Goal: Information Seeking & Learning: Compare options

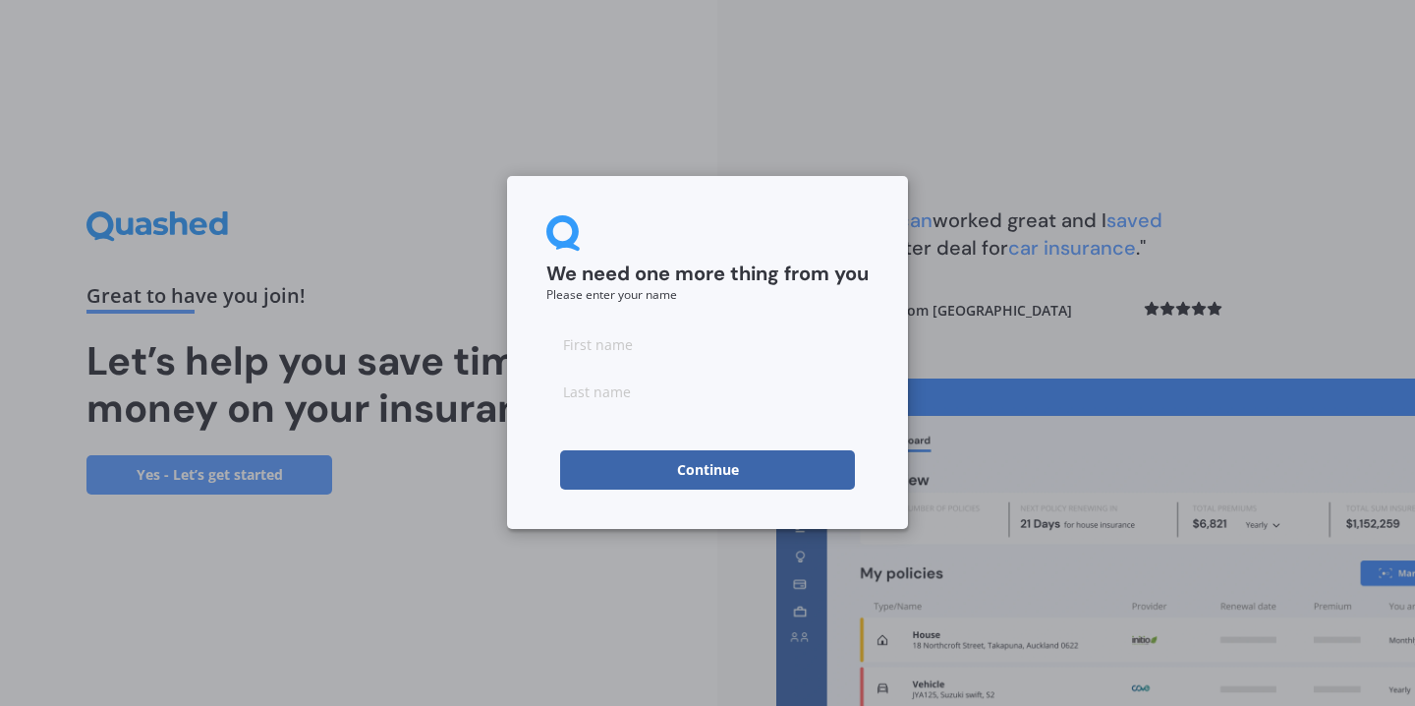
click at [660, 358] on input at bounding box center [707, 343] width 322 height 39
type input "B"
type input "[PERSON_NAME]"
click at [560, 450] on button "Continue" at bounding box center [707, 469] width 295 height 39
type input "[PERSON_NAME]"
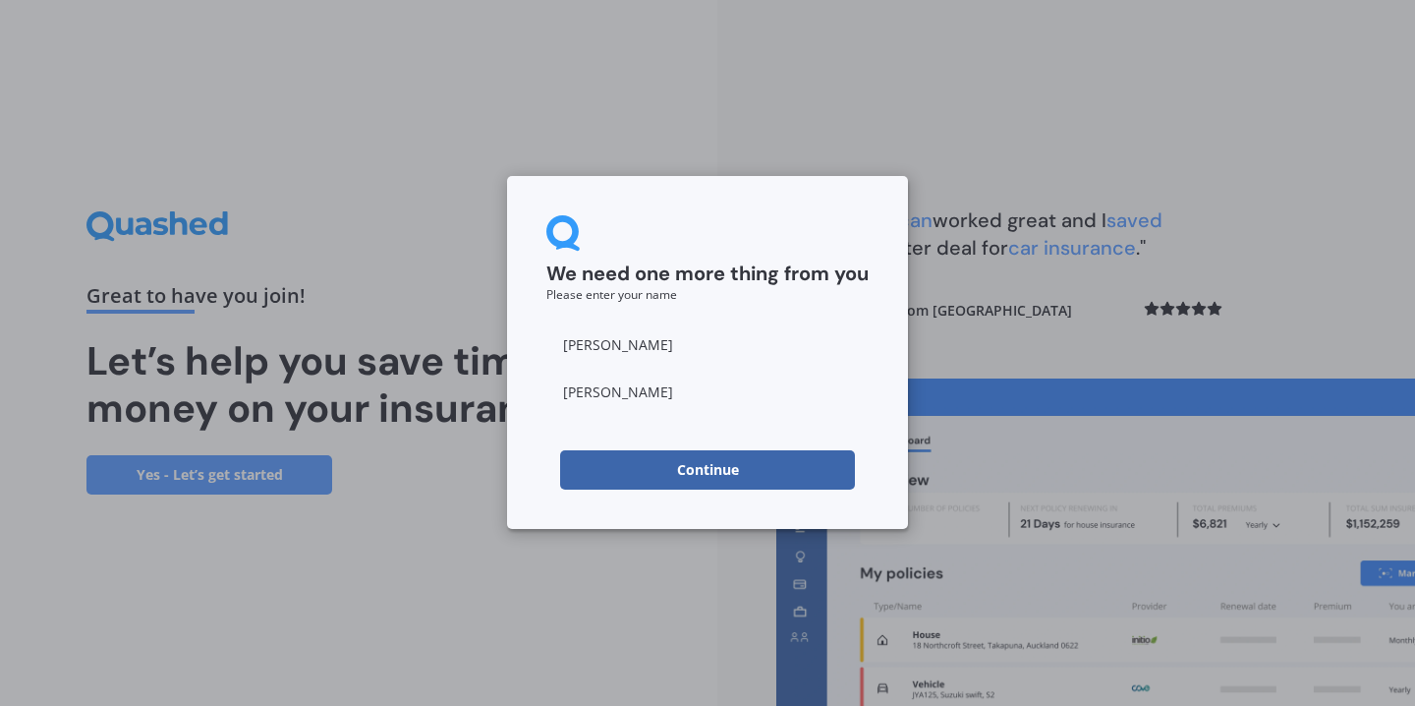
click at [771, 467] on button "Continue" at bounding box center [707, 469] width 295 height 39
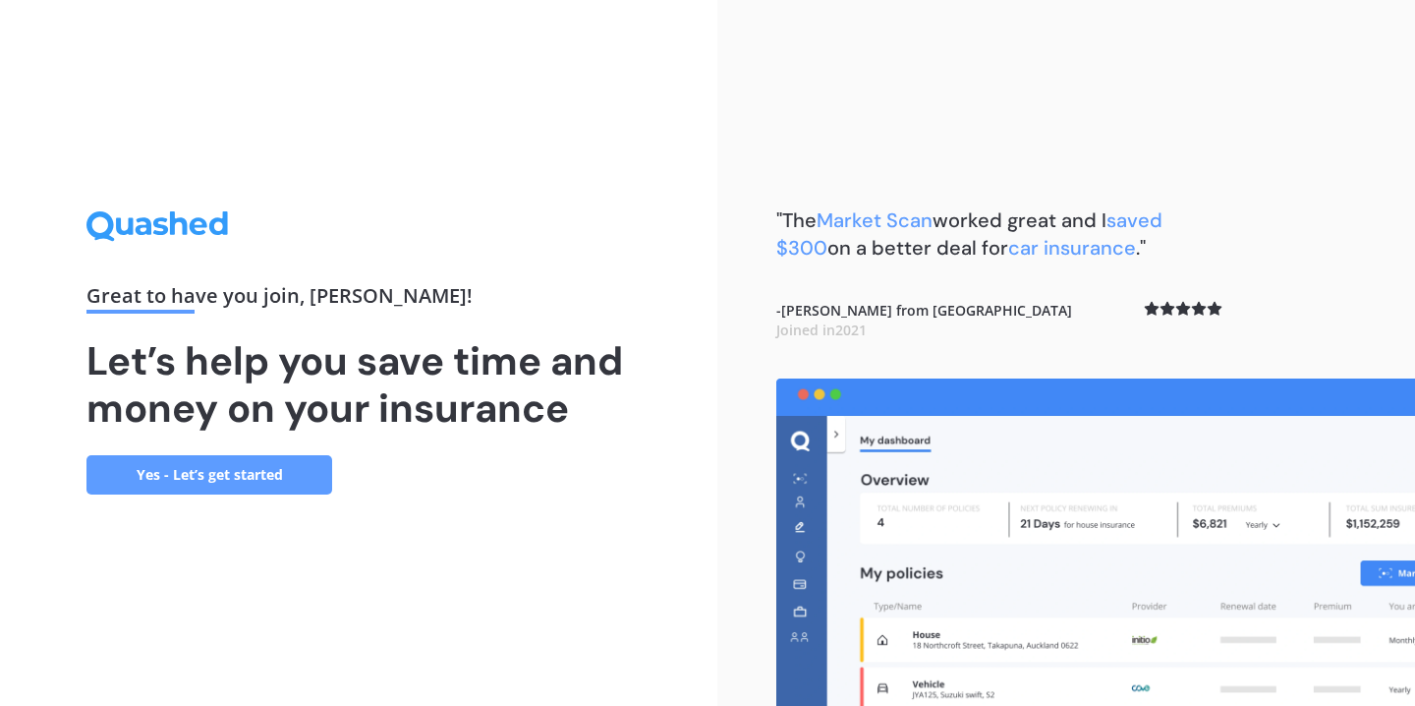
click at [242, 467] on link "Yes - Let’s get started" at bounding box center [209, 474] width 246 height 39
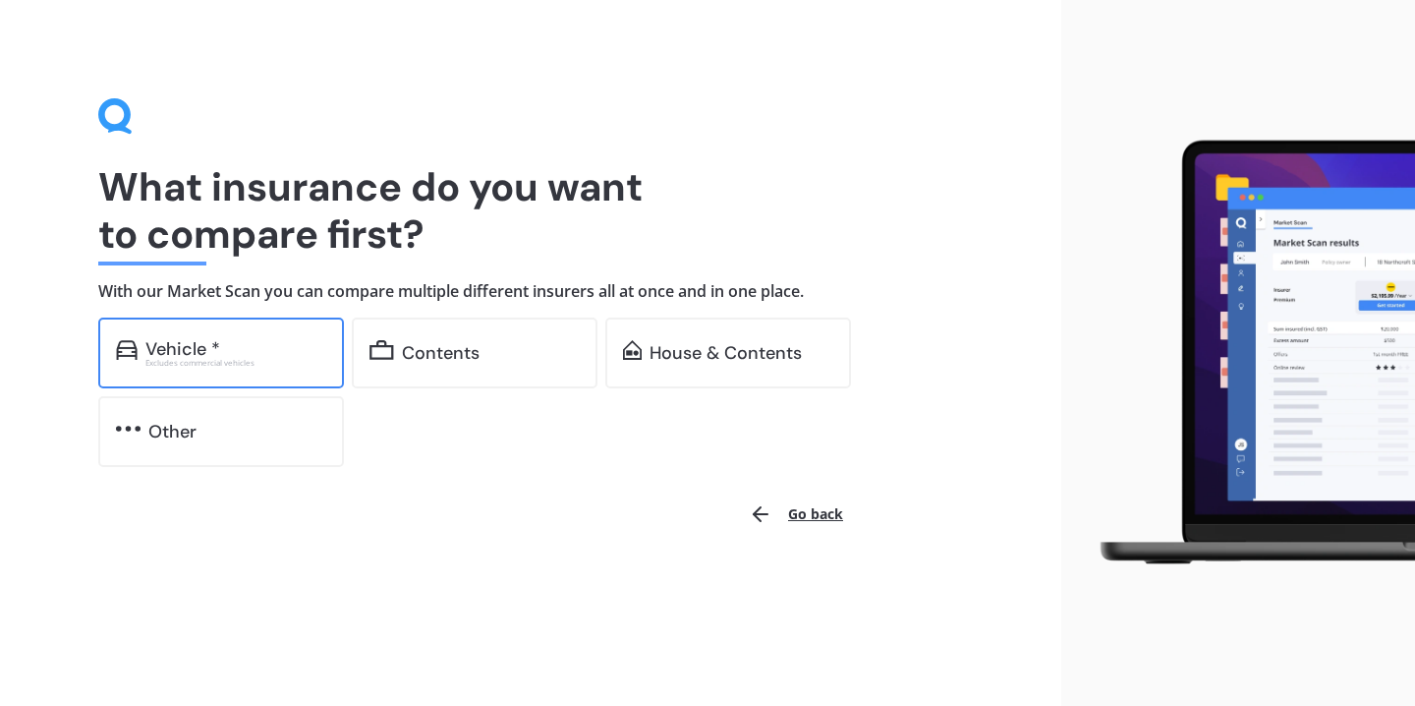
click at [208, 365] on div "Excludes commercial vehicles" at bounding box center [235, 363] width 181 height 8
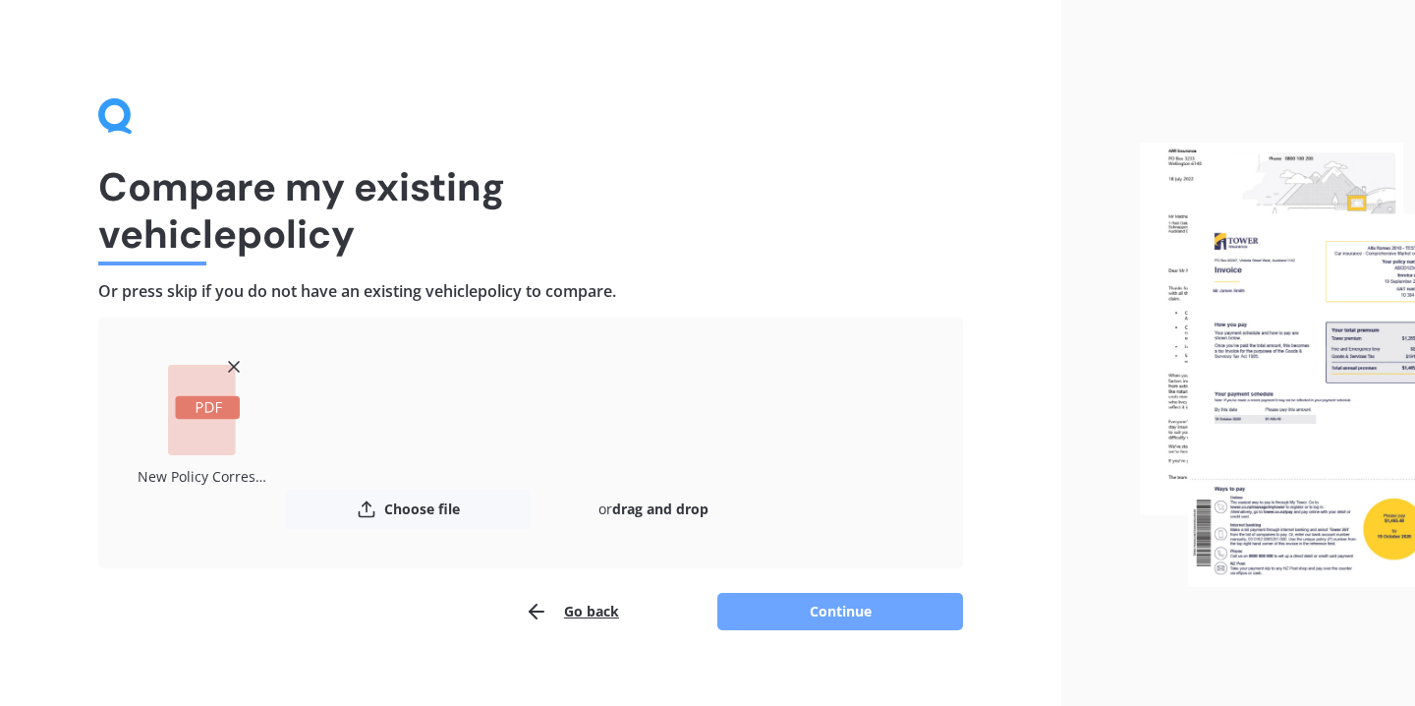
click at [881, 611] on button "Continue" at bounding box center [840, 611] width 246 height 37
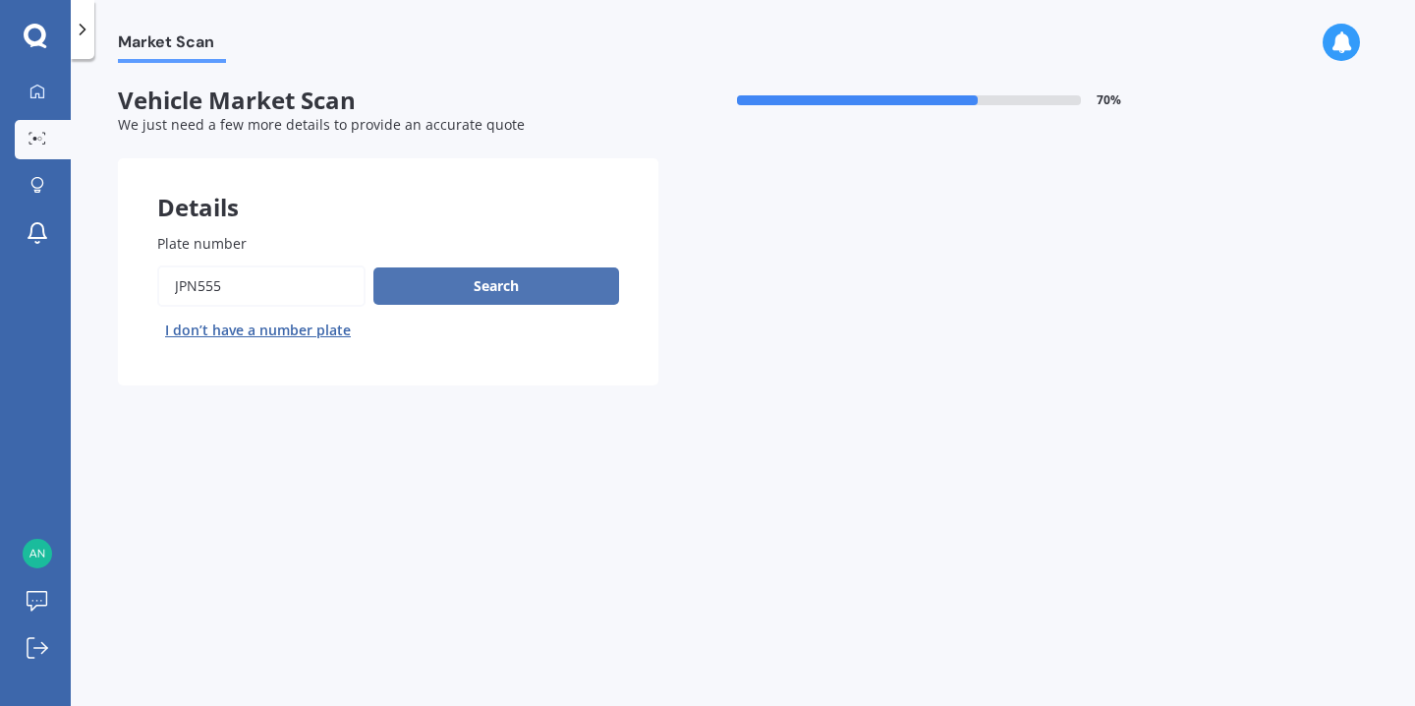
click at [504, 294] on button "Search" at bounding box center [496, 285] width 246 height 37
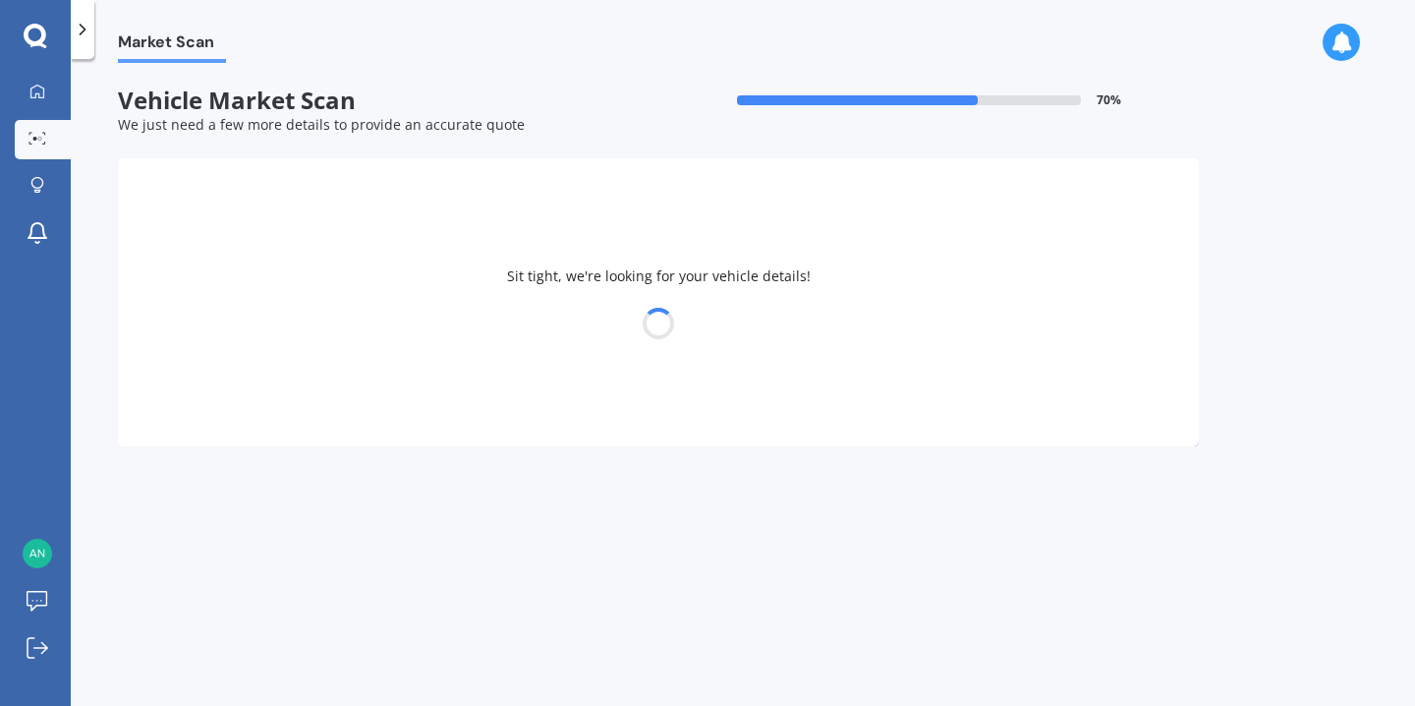
select select "SUBARU"
select select "LEGACY"
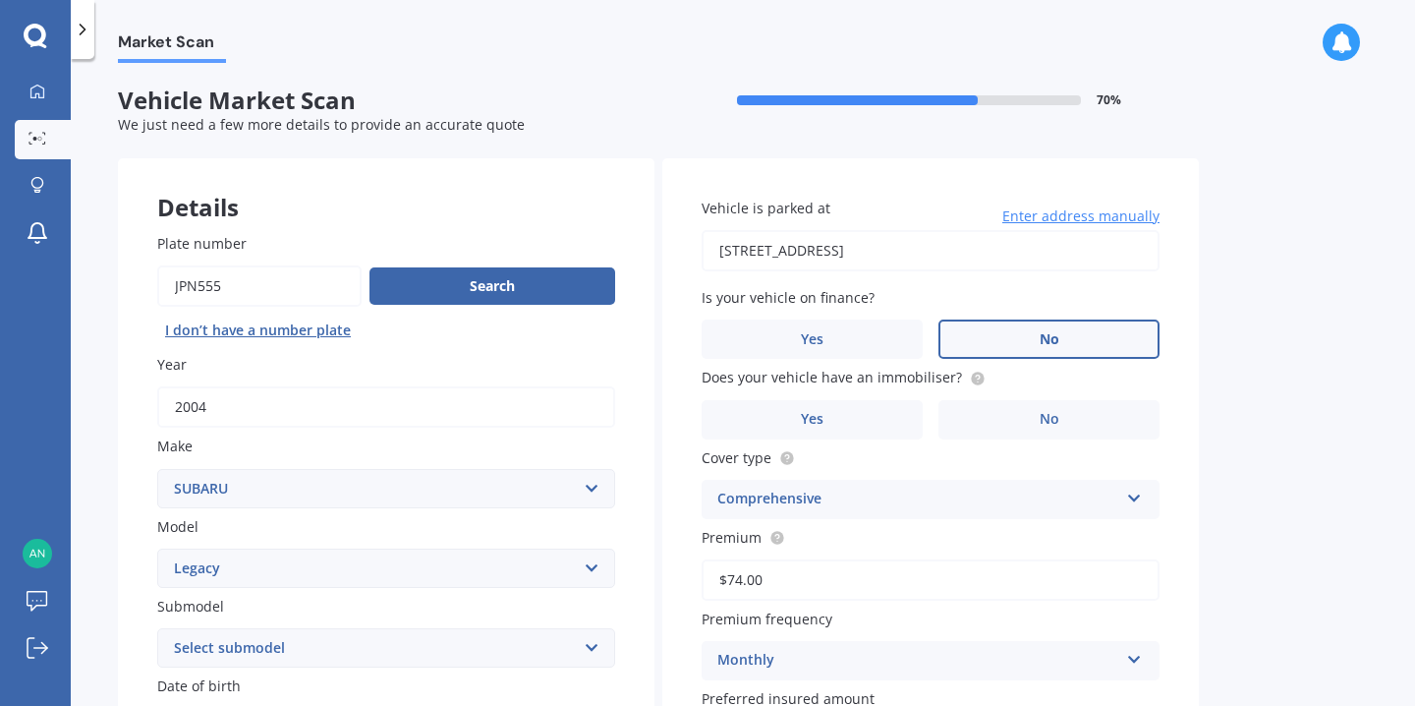
click at [1061, 342] on label "No" at bounding box center [1049, 338] width 221 height 39
click at [0, 0] on input "No" at bounding box center [0, 0] width 0 height 0
click at [1075, 420] on label "No" at bounding box center [1049, 419] width 221 height 39
click at [0, 0] on input "No" at bounding box center [0, 0] width 0 height 0
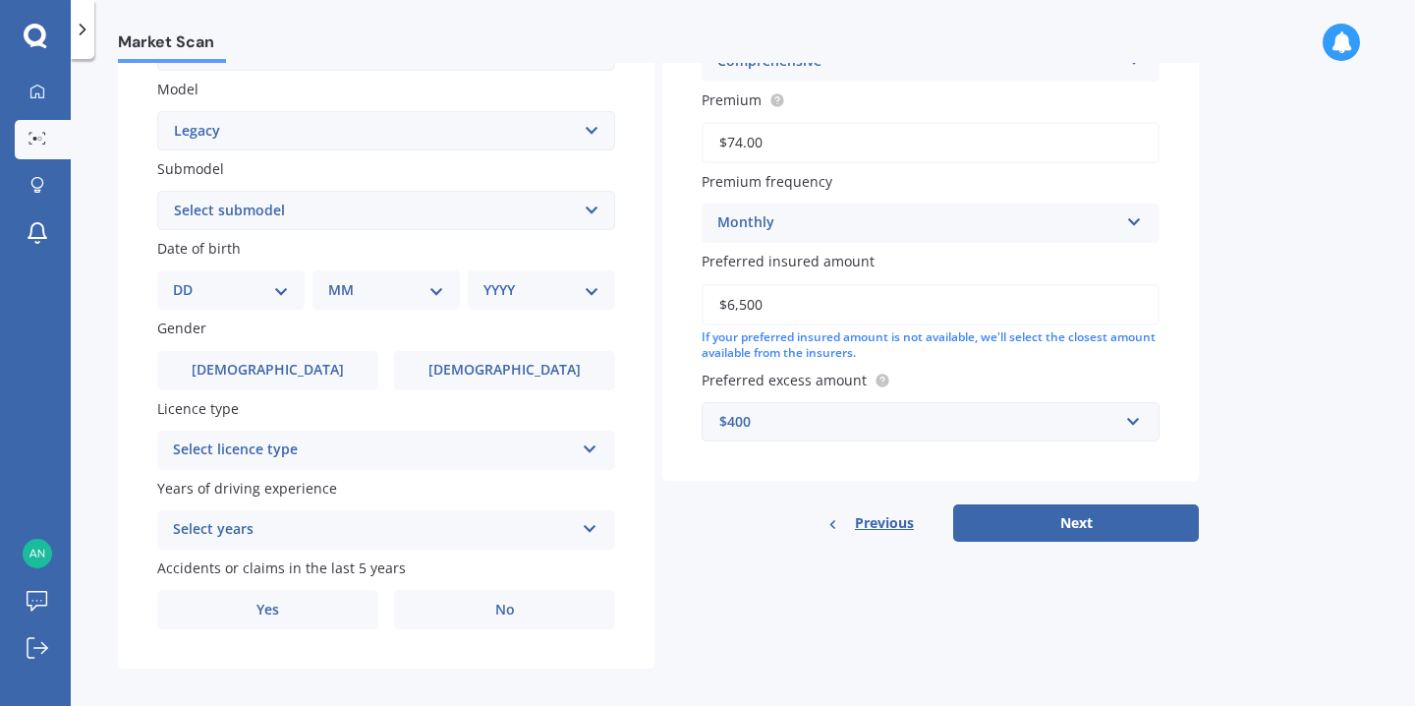
scroll to position [451, 0]
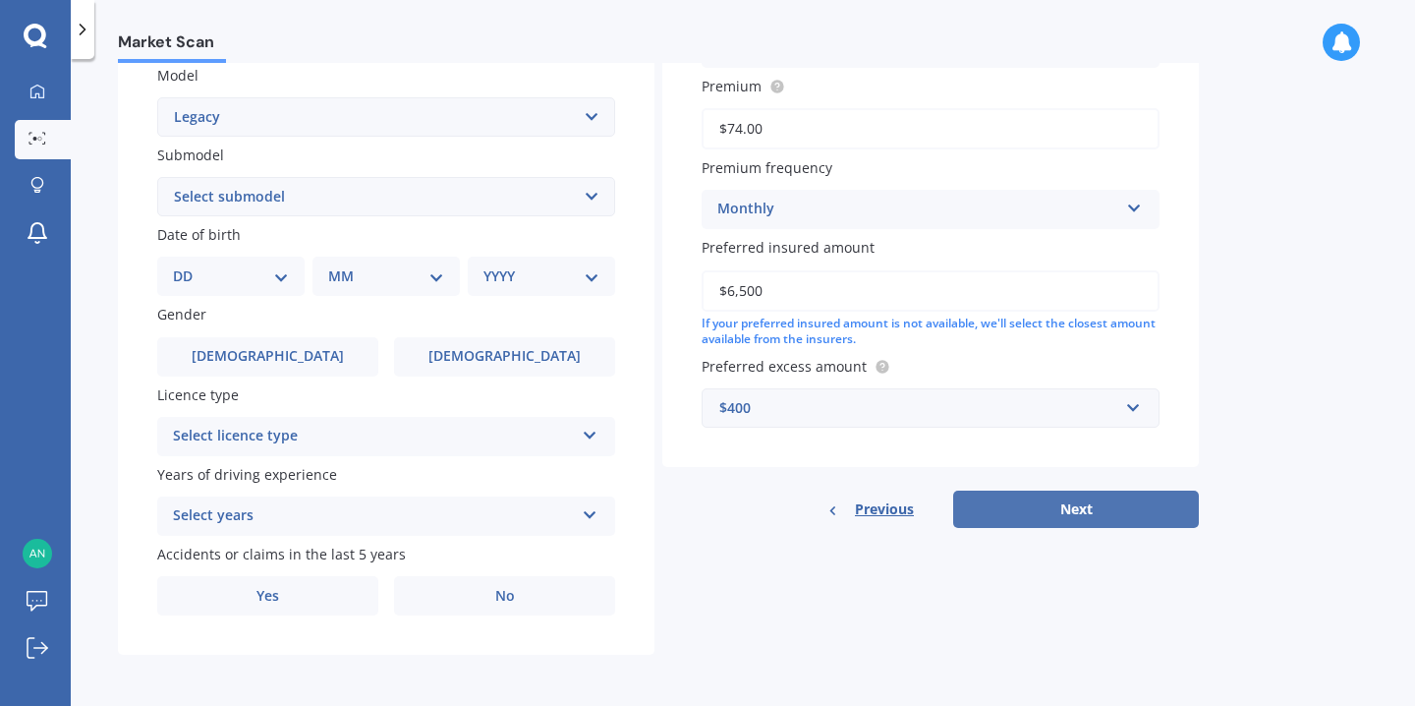
click at [1103, 509] on button "Next" at bounding box center [1076, 508] width 246 height 37
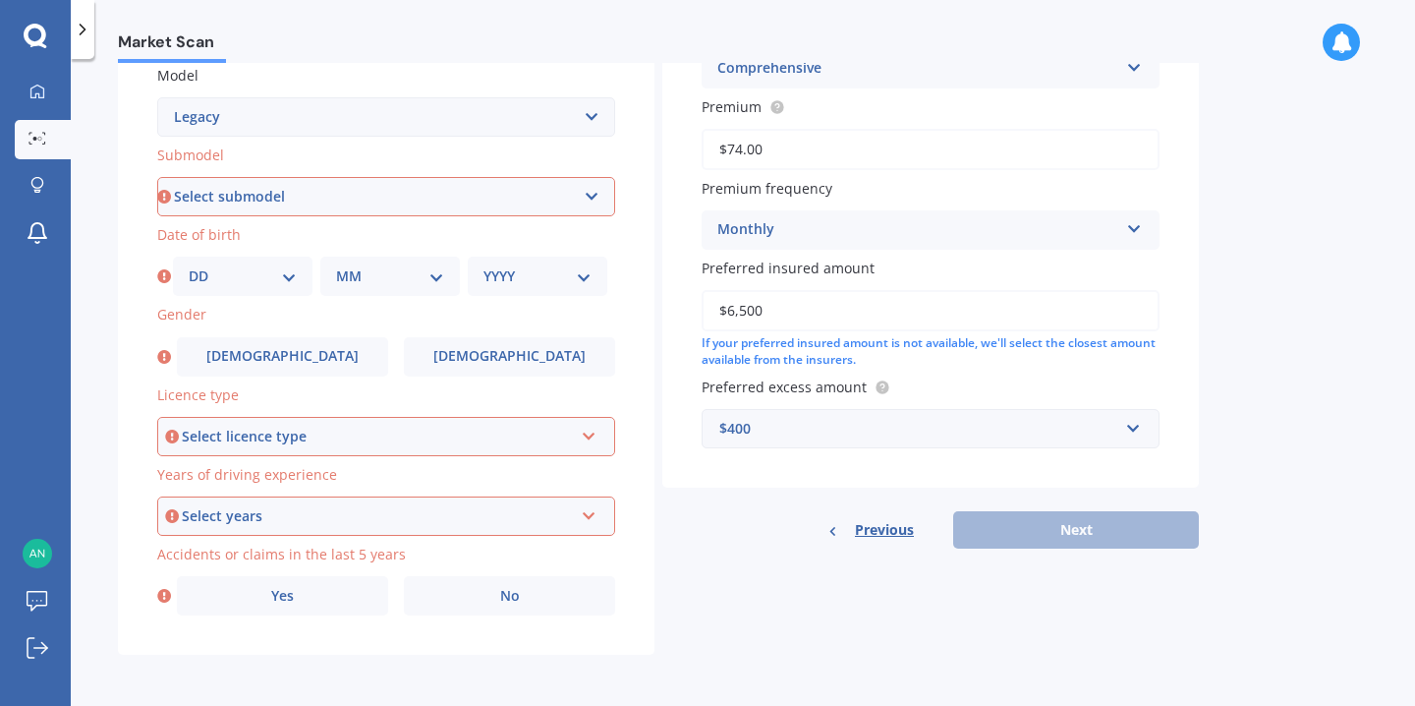
click at [308, 210] on select "Select submodel (All other non turbo) (All other turbo) 2.0i 2.0R 2.5i 2.5i Lux…" at bounding box center [386, 196] width 458 height 39
select select "(ALL OTHER NON TURBO)"
click at [237, 288] on div "DD 01 02 03 04 05 06 07 08 09 10 11 12 13 14 15 16 17 18 19 20 21 22 23 24 25 2…" at bounding box center [243, 276] width 140 height 39
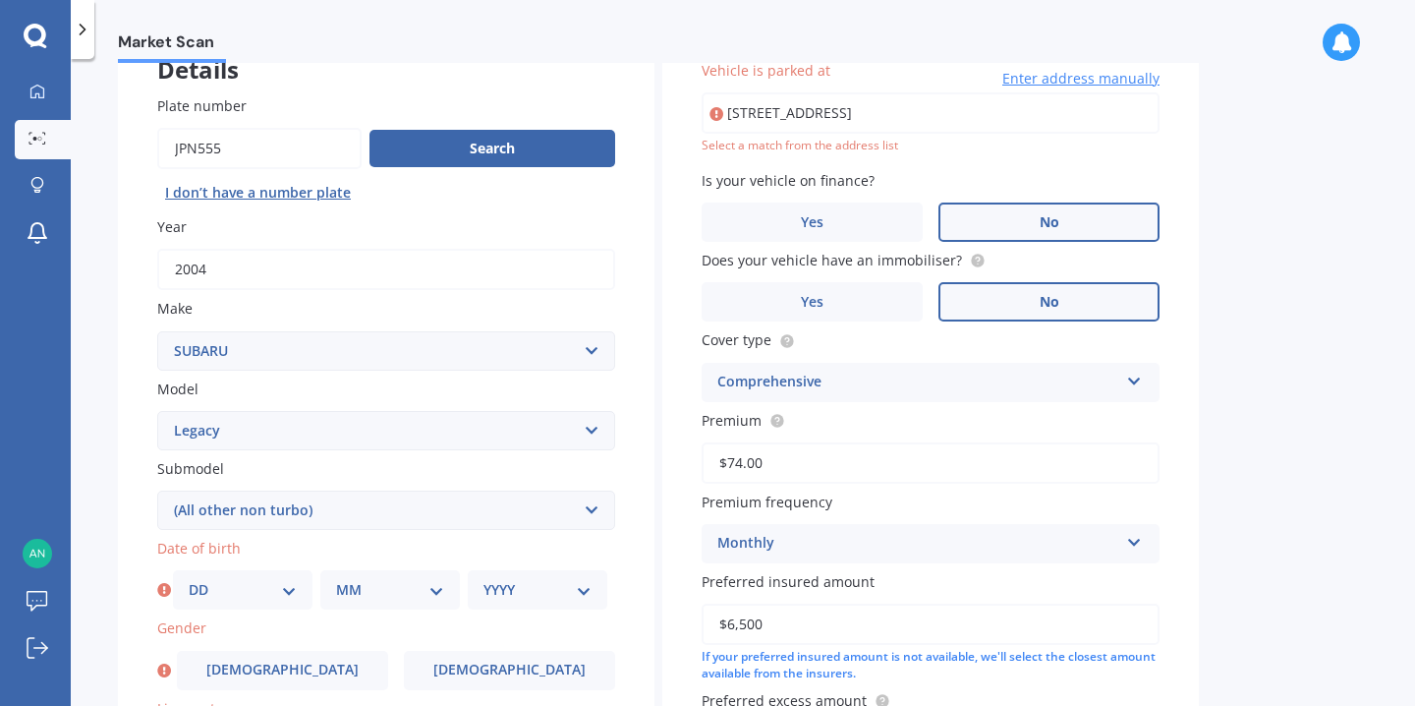
scroll to position [0, 0]
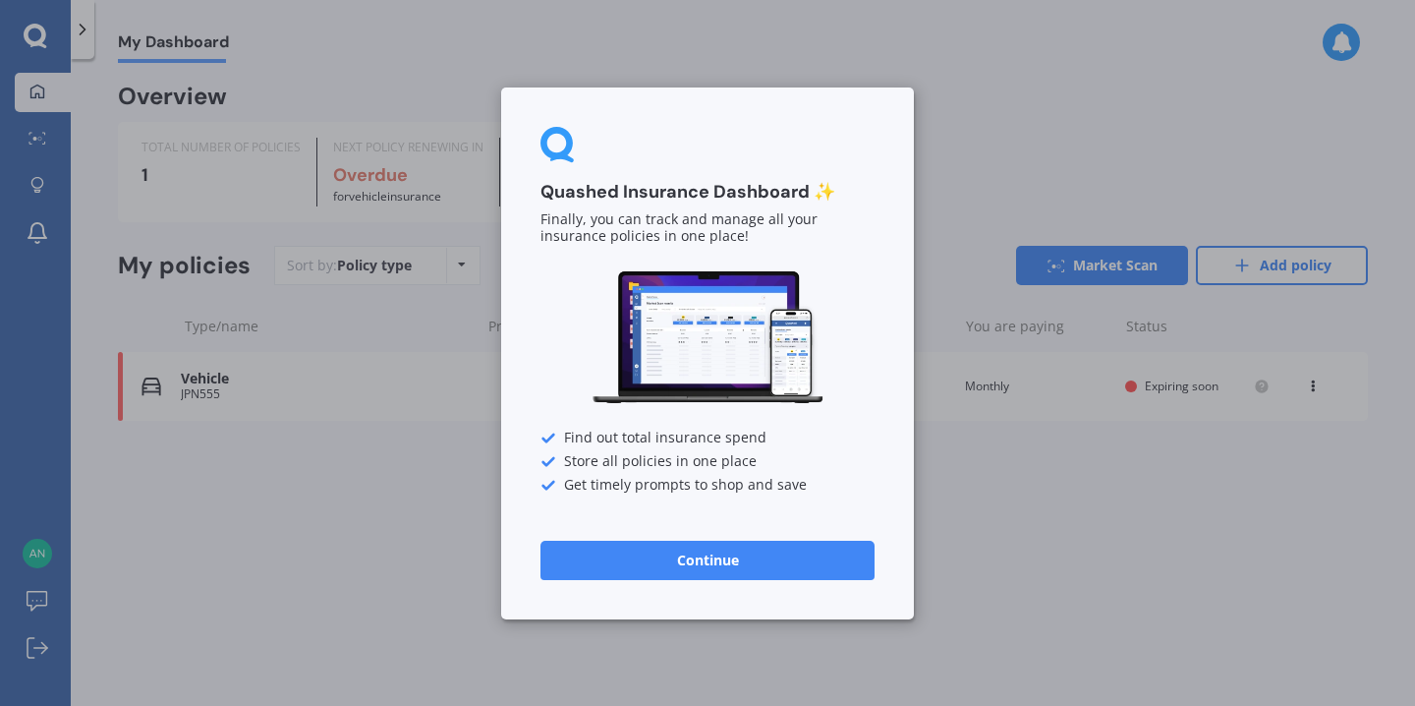
click at [428, 394] on div "Quashed Insurance Dashboard ✨ Finally, you can track and manage all your insura…" at bounding box center [707, 353] width 1415 height 706
click at [409, 529] on div "Quashed Insurance Dashboard ✨ Finally, you can track and manage all your insura…" at bounding box center [707, 353] width 1415 height 706
click at [786, 559] on button "Continue" at bounding box center [708, 559] width 334 height 39
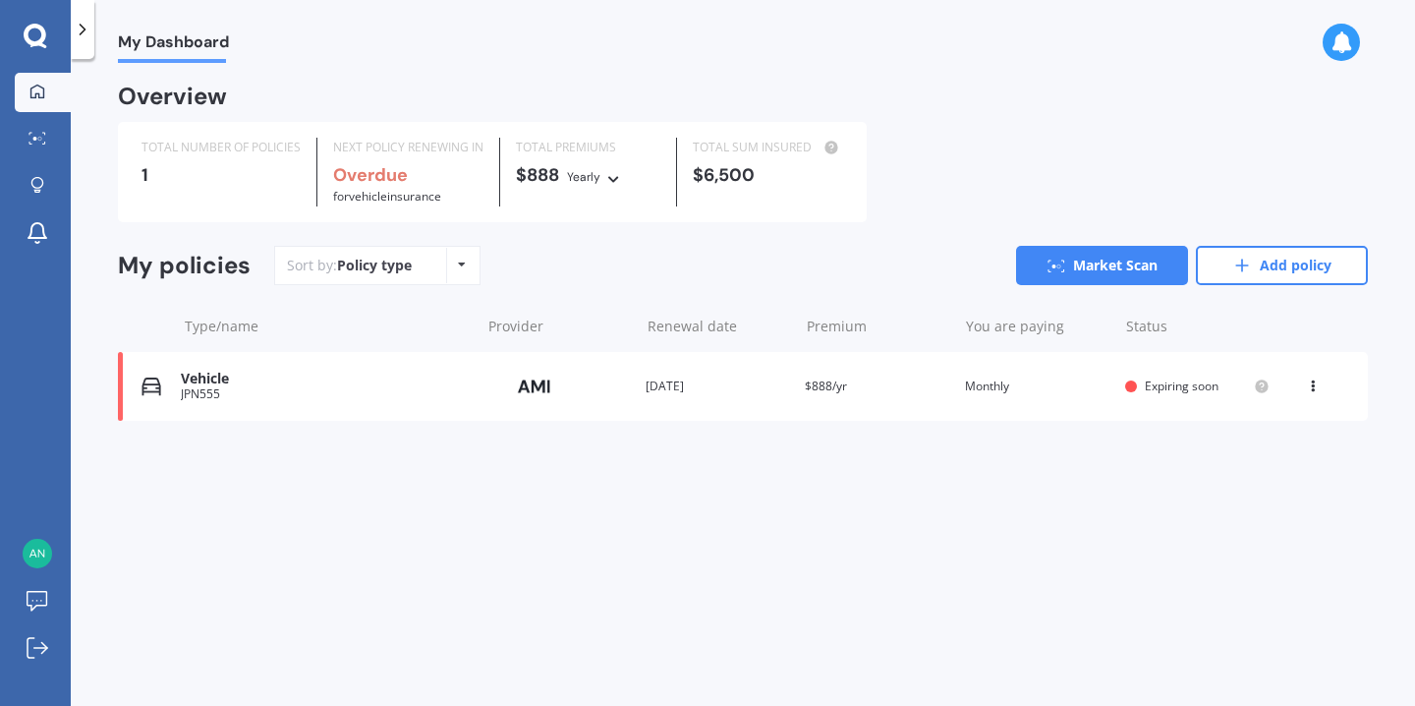
click at [1315, 390] on div "View option View policy Delete" at bounding box center [1315, 386] width 18 height 20
click at [1256, 470] on div "Delete" at bounding box center [1270, 462] width 195 height 39
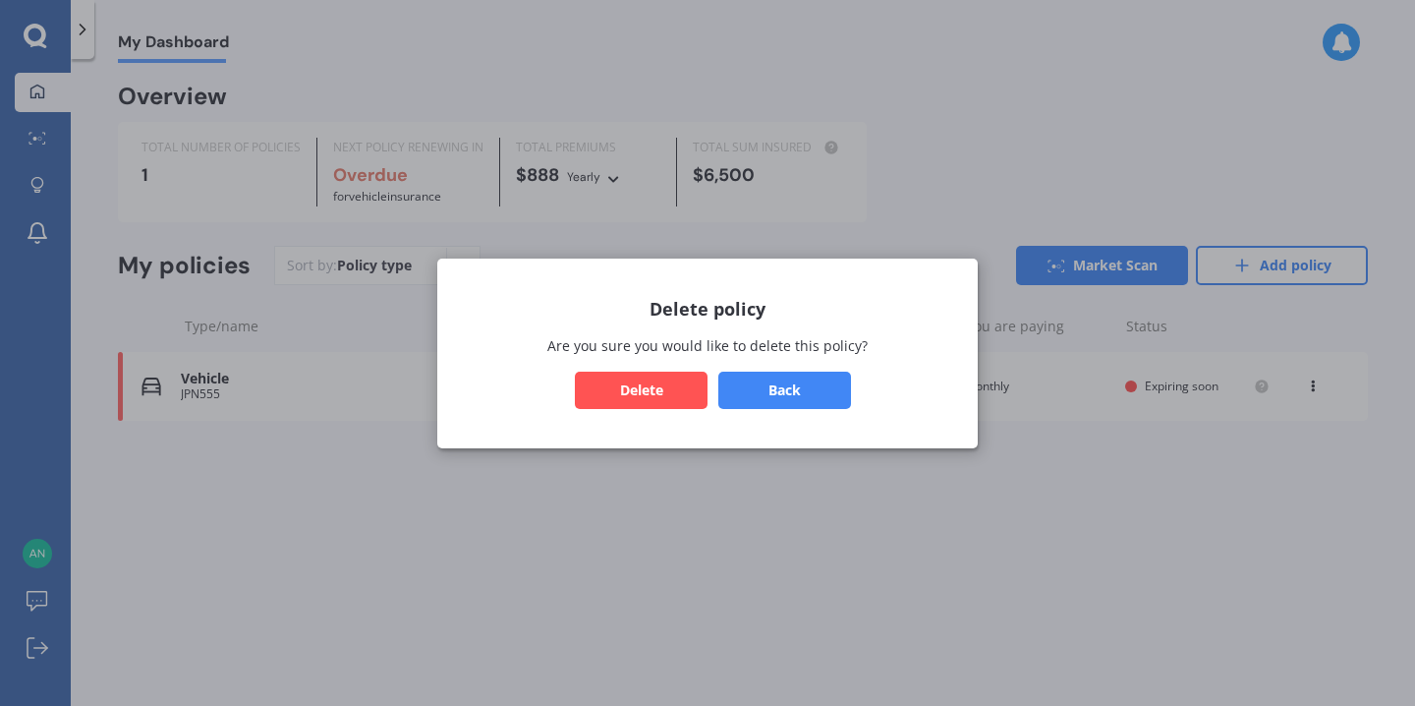
click at [671, 398] on button "Delete" at bounding box center [641, 389] width 133 height 37
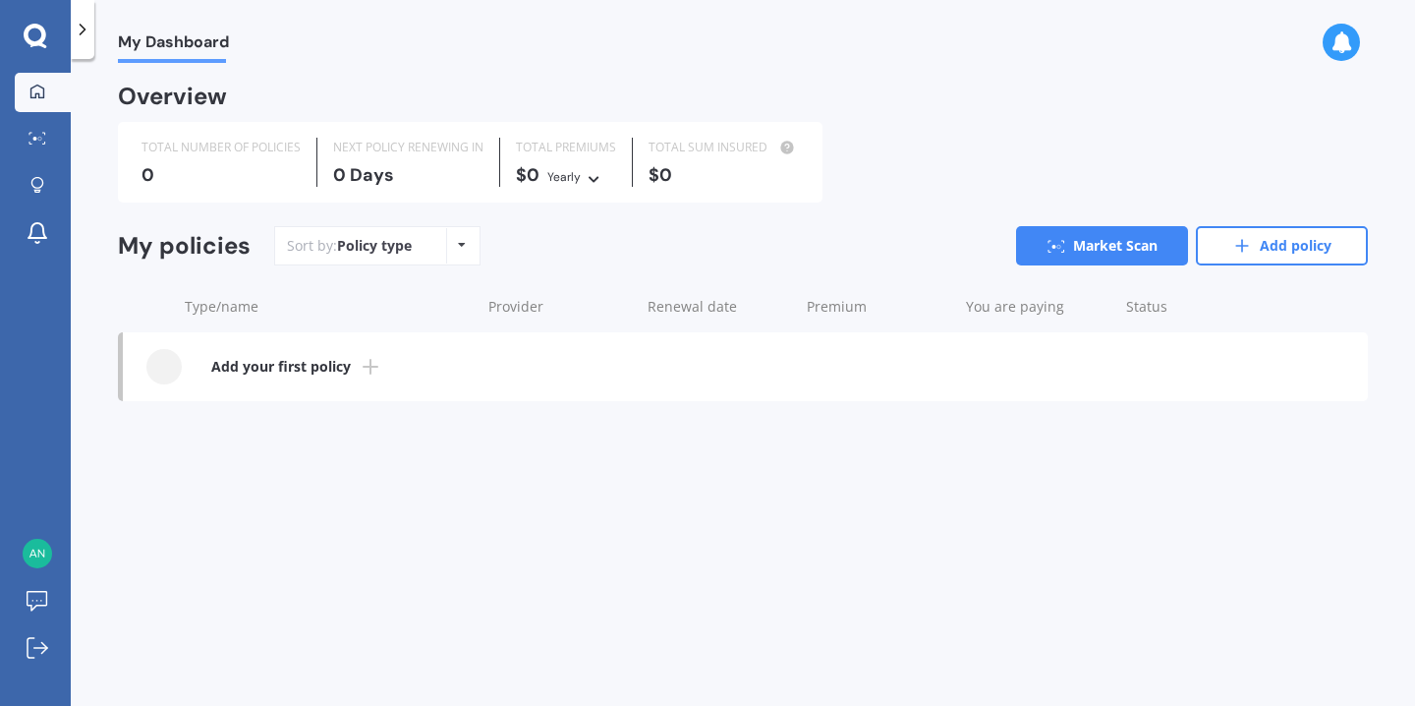
click at [34, 39] on icon at bounding box center [36, 37] width 24 height 26
click at [51, 188] on div at bounding box center [37, 186] width 29 height 19
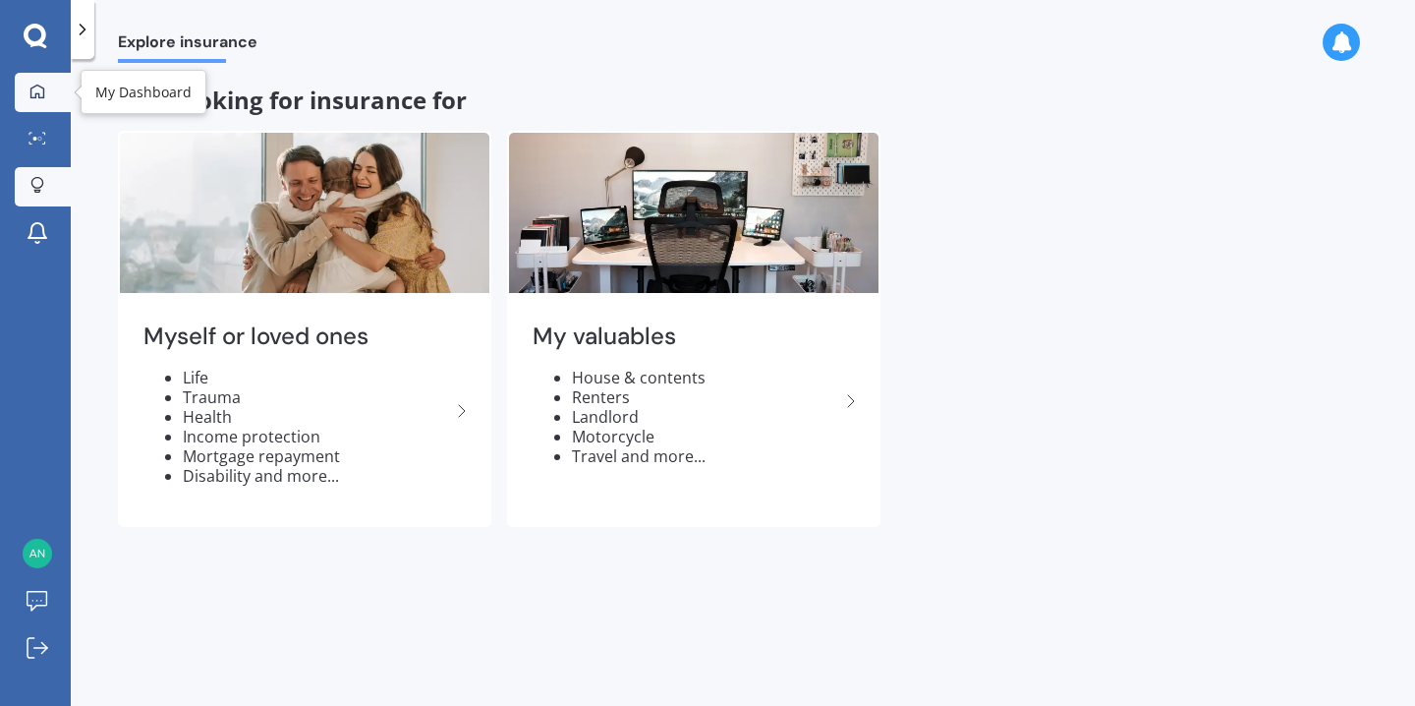
click at [31, 106] on link "My Dashboard" at bounding box center [43, 92] width 56 height 39
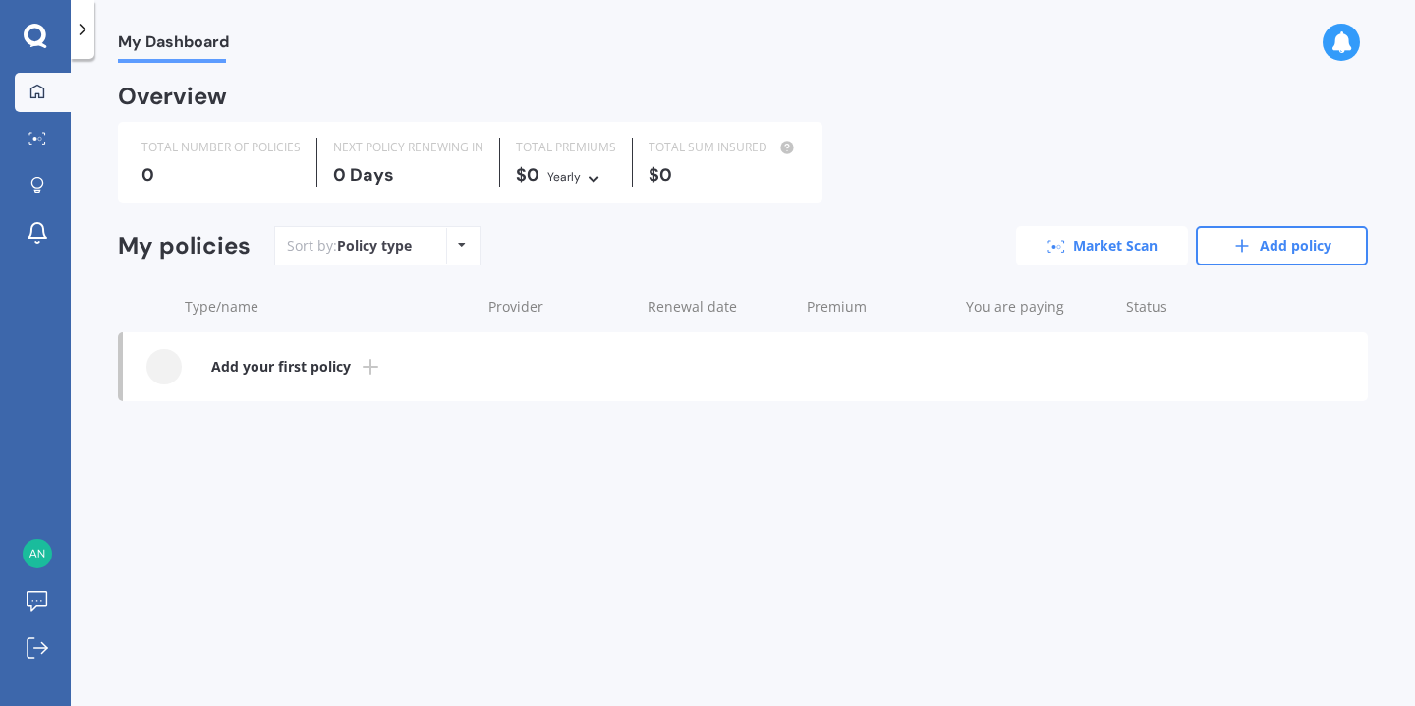
click at [1108, 246] on link "Market Scan" at bounding box center [1102, 245] width 172 height 39
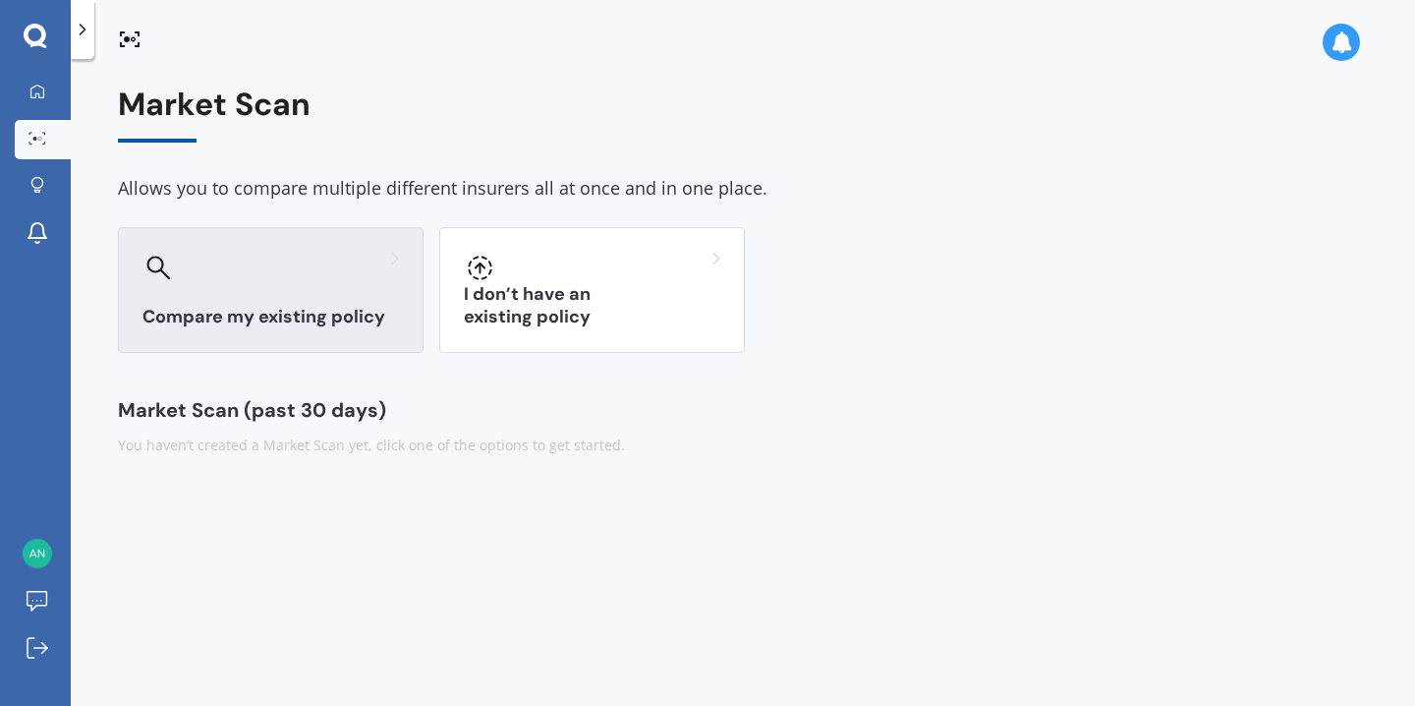
click at [306, 323] on h3 "Compare my existing policy" at bounding box center [271, 317] width 257 height 23
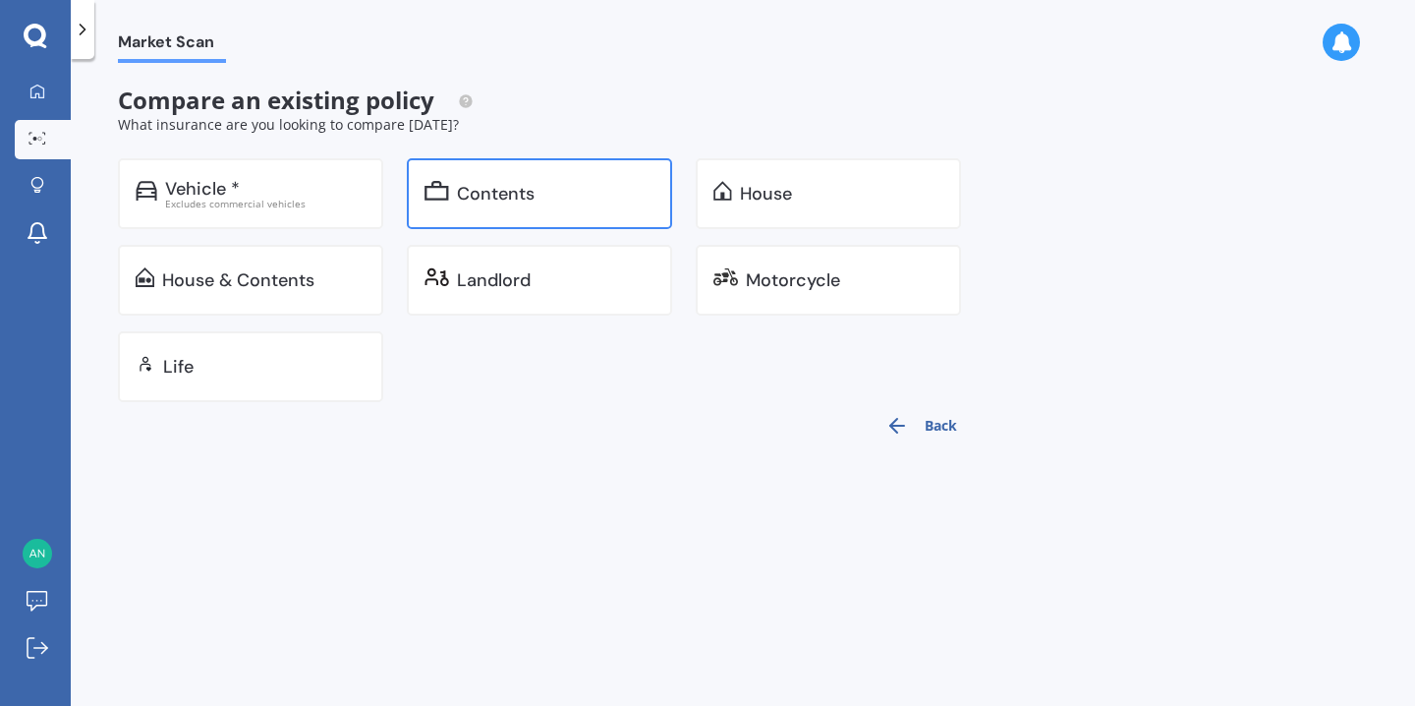
click at [501, 203] on div "Contents" at bounding box center [496, 194] width 78 height 20
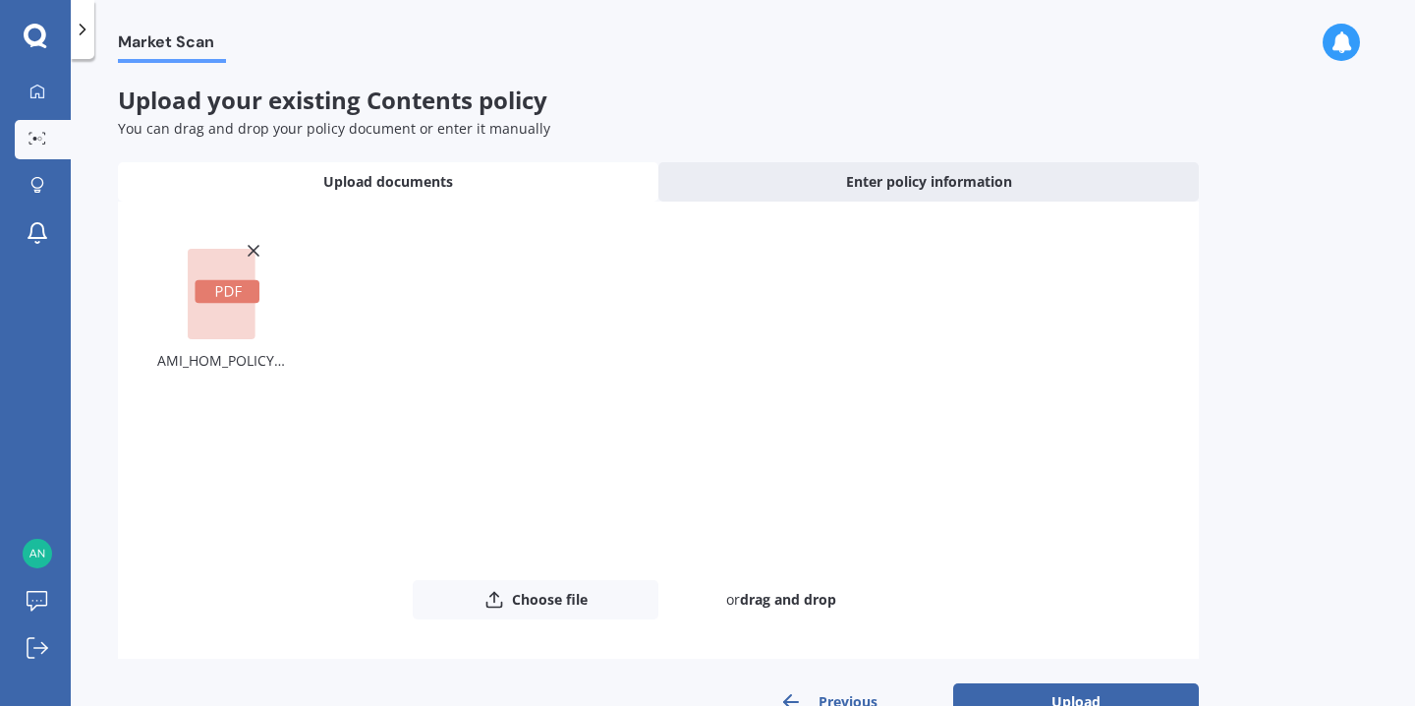
scroll to position [51, 0]
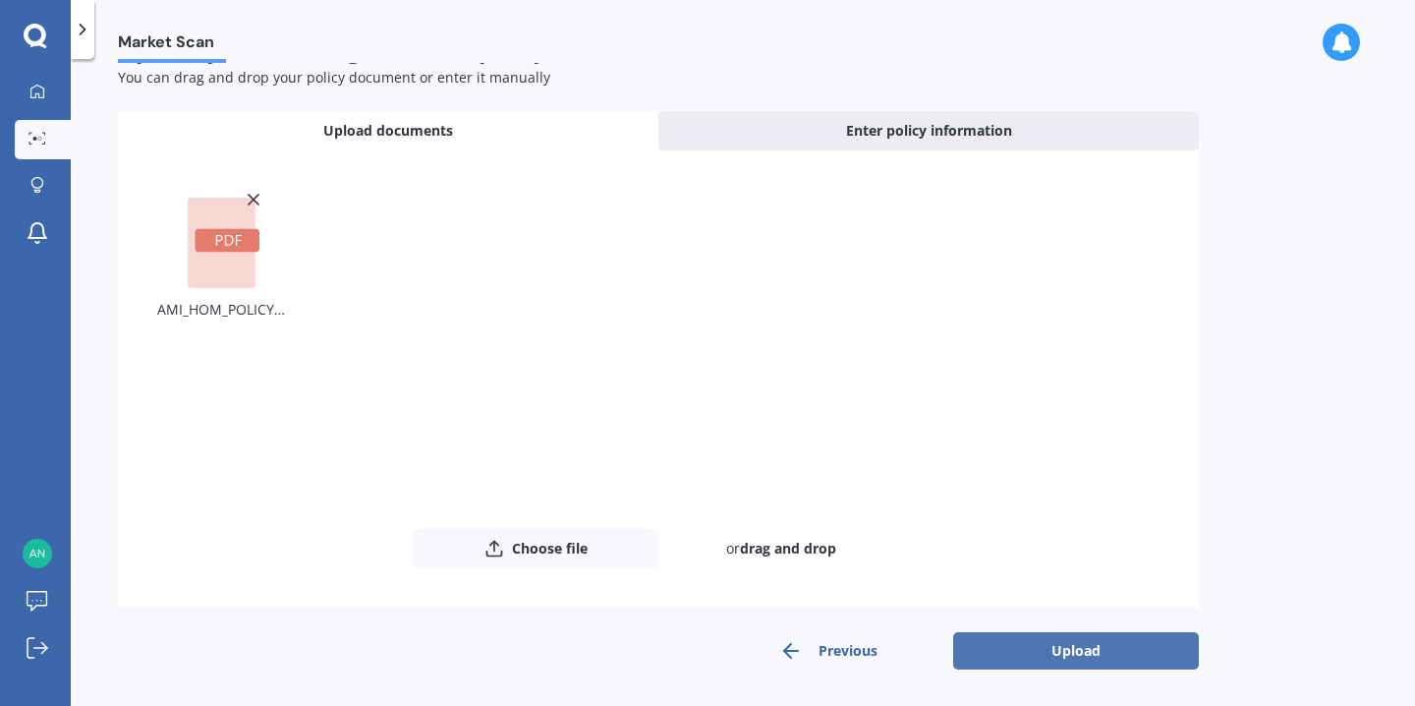
click at [1119, 650] on button "Upload" at bounding box center [1076, 650] width 246 height 37
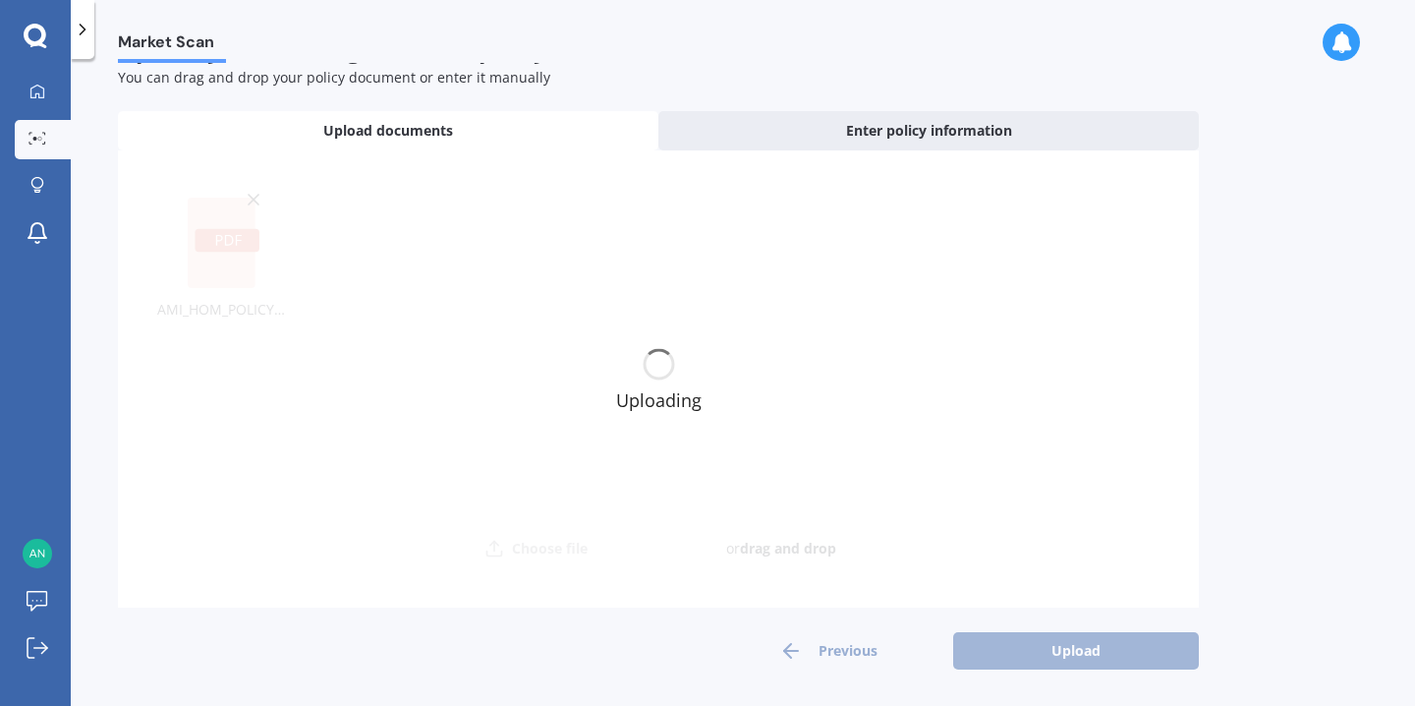
scroll to position [0, 0]
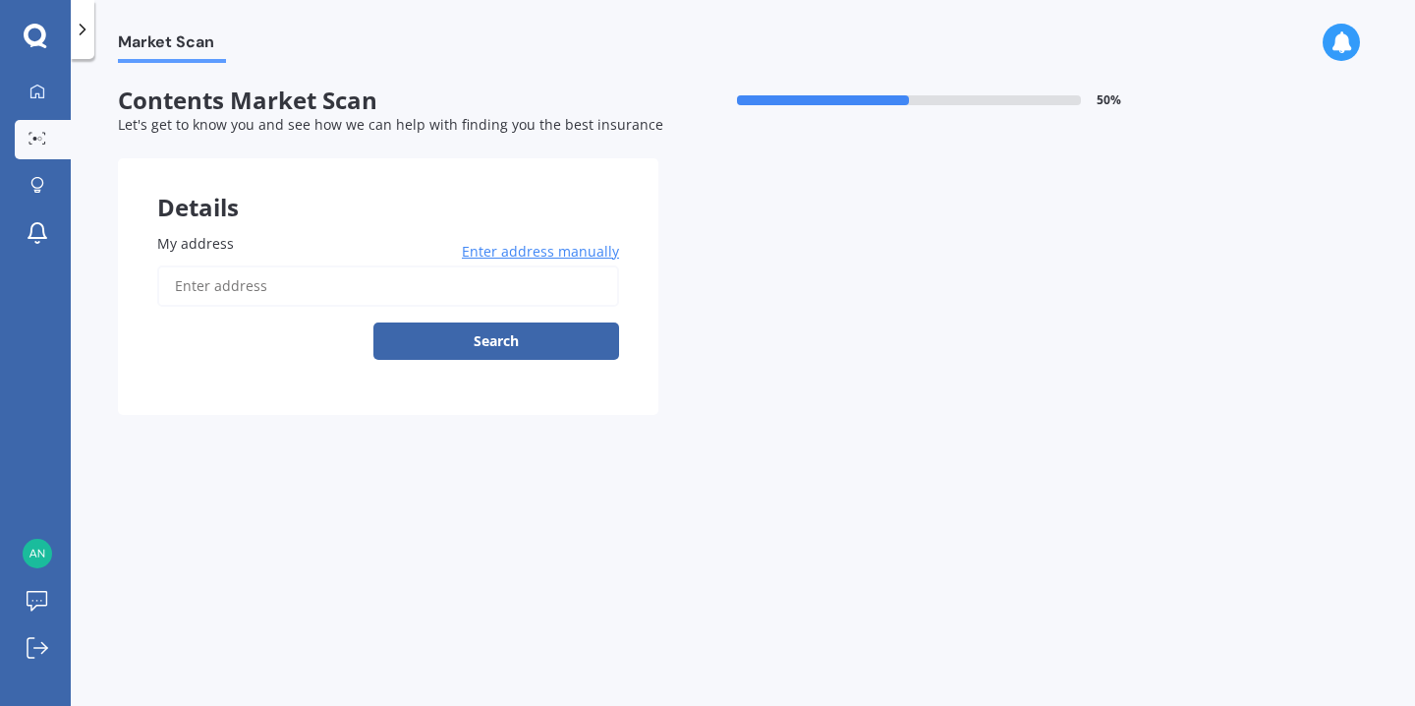
click at [242, 294] on input "My address" at bounding box center [388, 285] width 462 height 41
type input "[STREET_ADDRESS]"
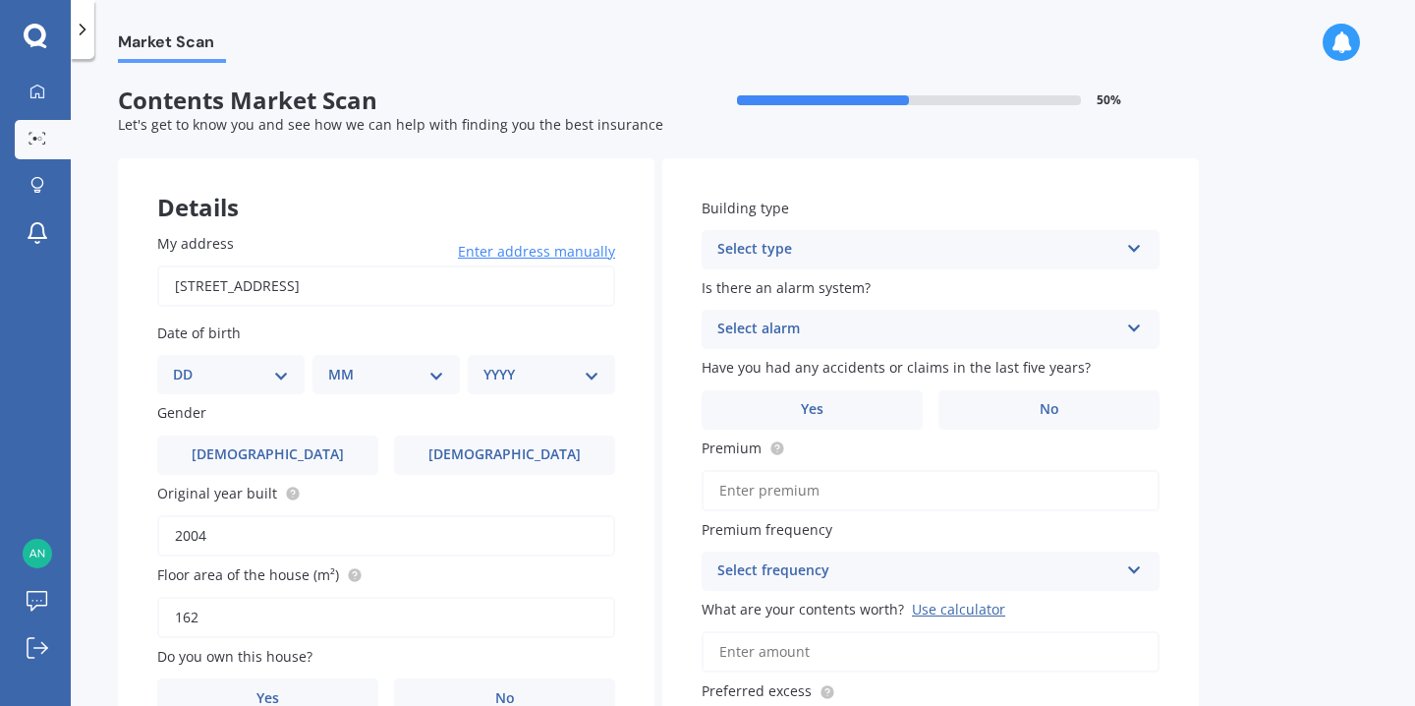
scroll to position [108, 0]
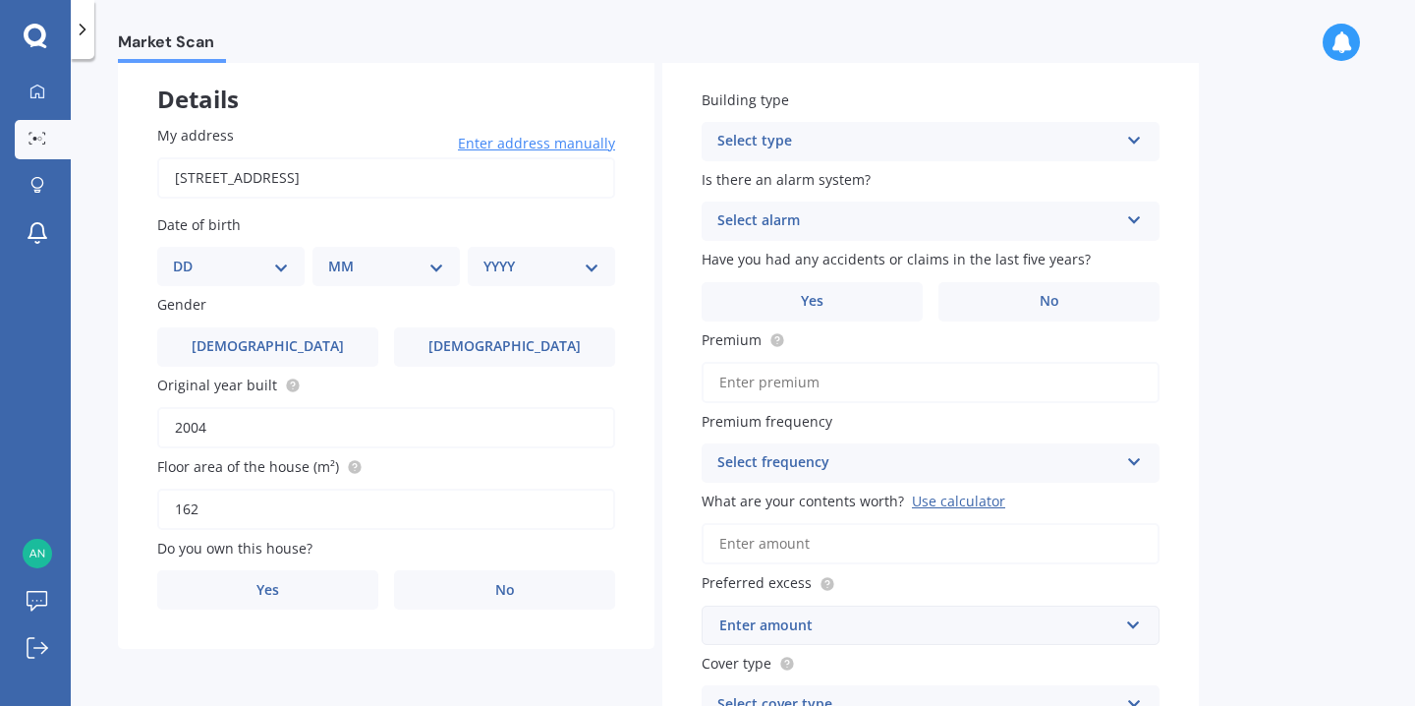
click at [266, 281] on div "DD 01 02 03 04 05 06 07 08 09 10 11 12 13 14 15 16 17 18 19 20 21 22 23 24 25 2…" at bounding box center [230, 266] width 147 height 39
click at [253, 259] on select "DD 01 02 03 04 05 06 07 08 09 10 11 12 13 14 15 16 17 18 19 20 21 22 23 24 25 2…" at bounding box center [231, 267] width 116 height 22
select select "19"
click at [392, 285] on div "MM 01 02 03 04 05 06 07 08 09 10 11 12" at bounding box center [390, 266] width 140 height 39
click at [409, 267] on select "MM 01 02 03 04 05 06 07 08 09 10 11 12" at bounding box center [390, 267] width 108 height 22
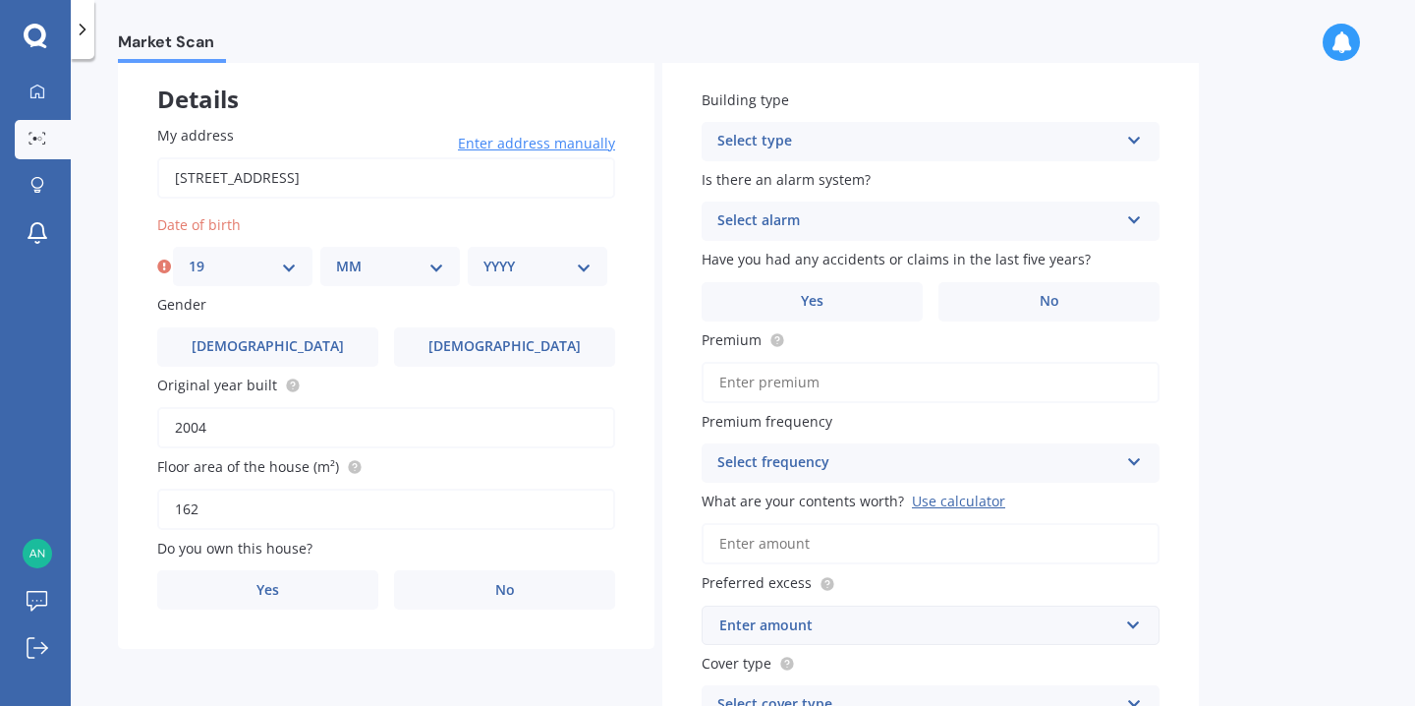
select select "07"
click at [534, 274] on select "YYYY 2009 2008 2007 2006 2005 2004 2003 2002 2001 2000 1999 1998 1997 1996 1995…" at bounding box center [538, 267] width 108 height 22
select select "1991"
click at [522, 589] on label "No" at bounding box center [504, 589] width 221 height 39
click at [0, 0] on input "No" at bounding box center [0, 0] width 0 height 0
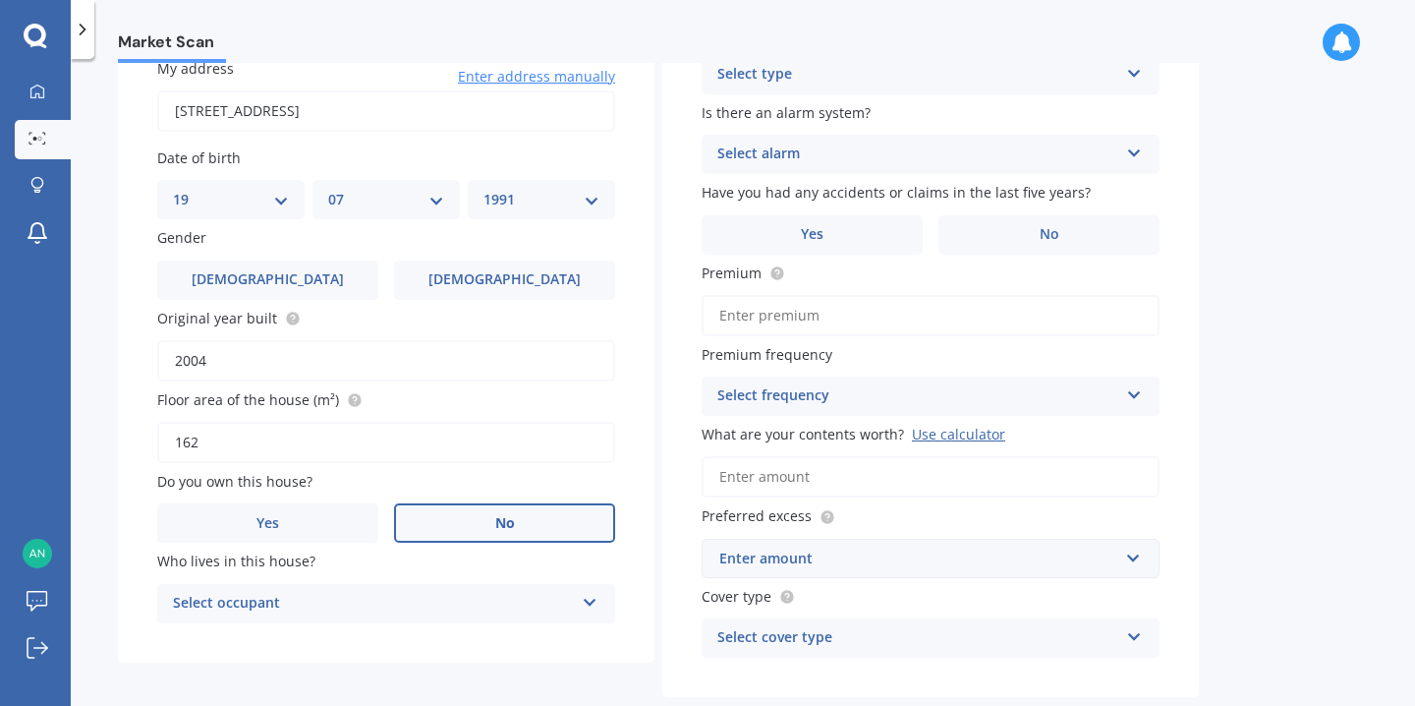
scroll to position [200, 0]
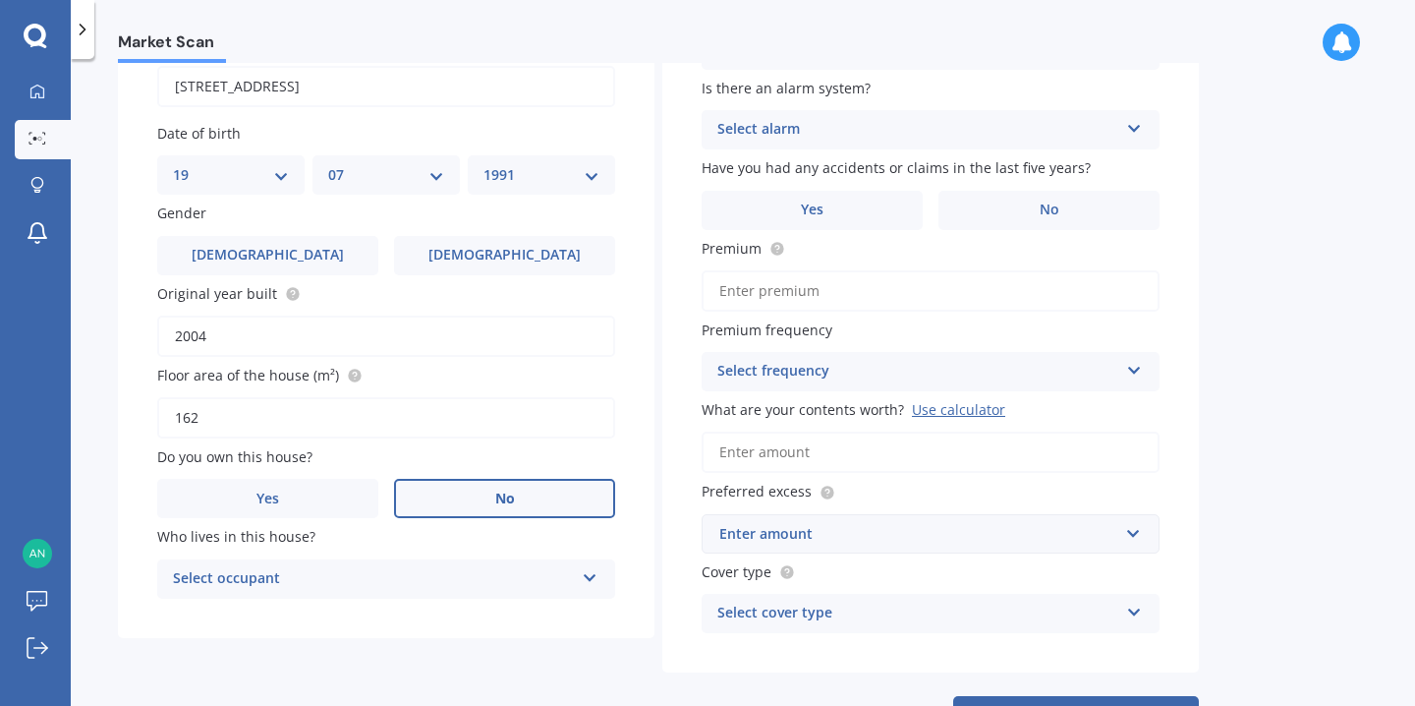
click at [293, 571] on div "Select occupant" at bounding box center [373, 579] width 401 height 24
click at [277, 621] on div "Tenant" at bounding box center [386, 617] width 456 height 35
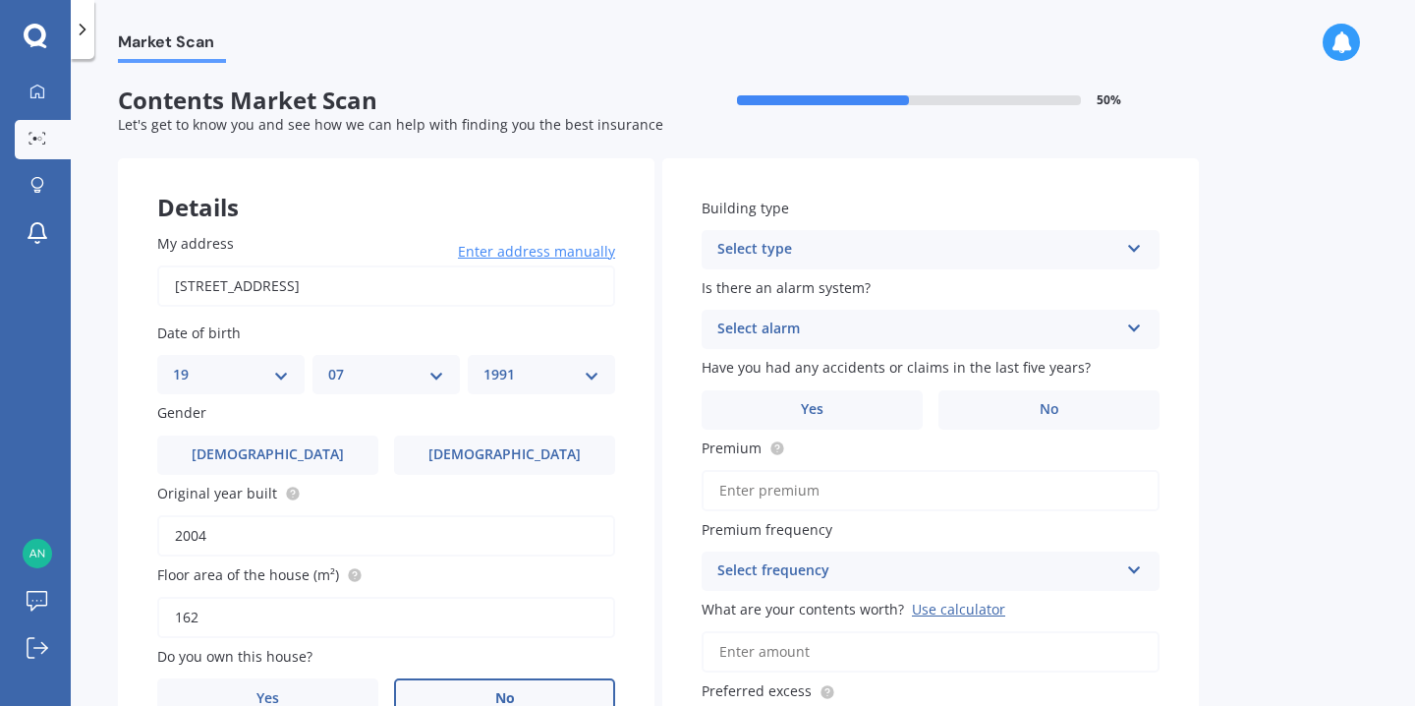
click at [933, 244] on div "Select type" at bounding box center [917, 250] width 401 height 24
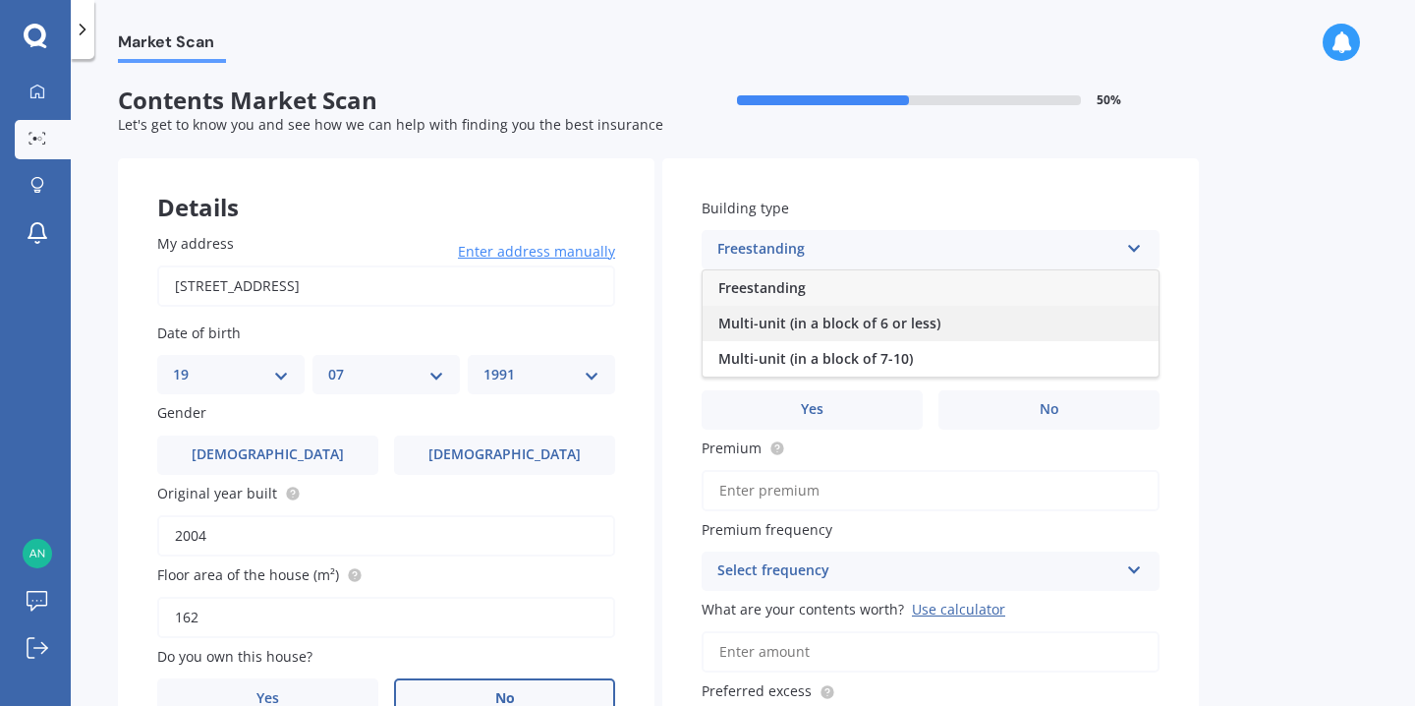
click at [923, 318] on span "Multi-unit (in a block of 6 or less)" at bounding box center [829, 323] width 222 height 19
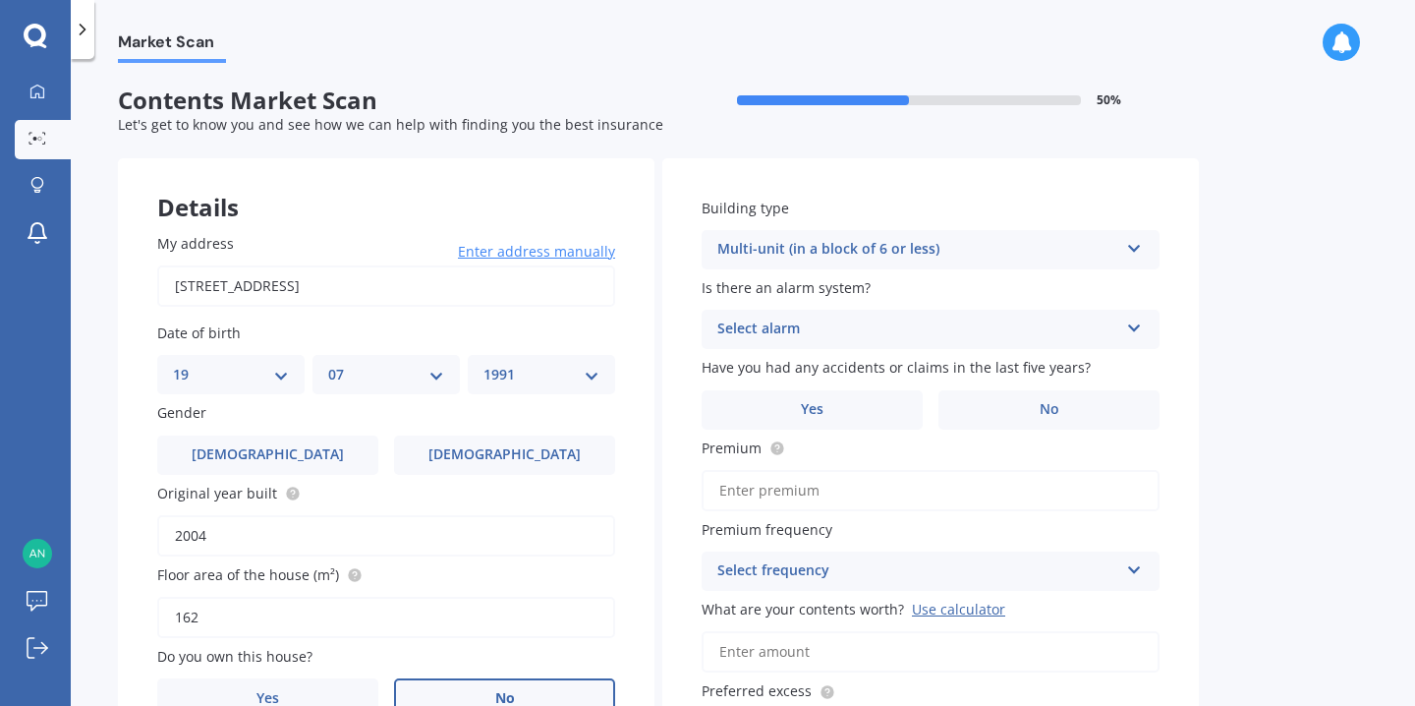
click at [844, 328] on div "Select alarm" at bounding box center [917, 329] width 401 height 24
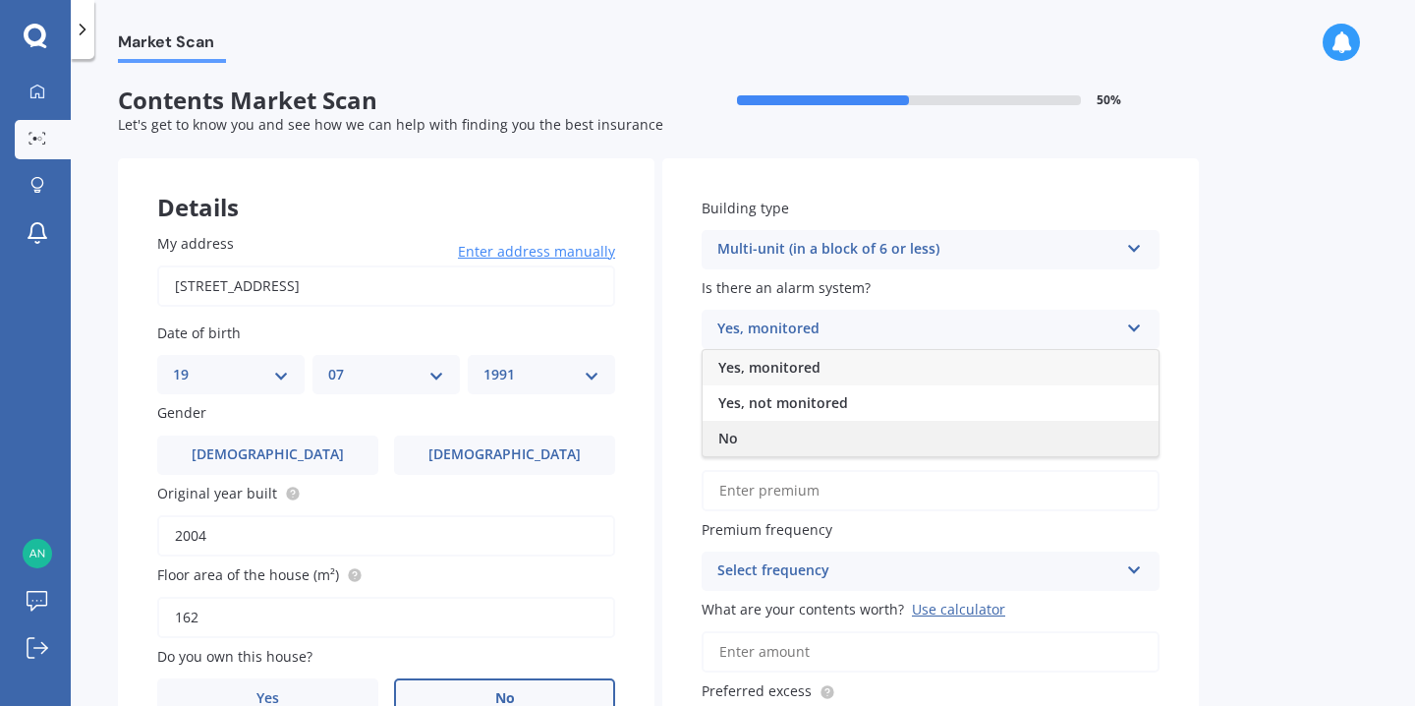
click at [803, 431] on div "No" at bounding box center [931, 438] width 456 height 35
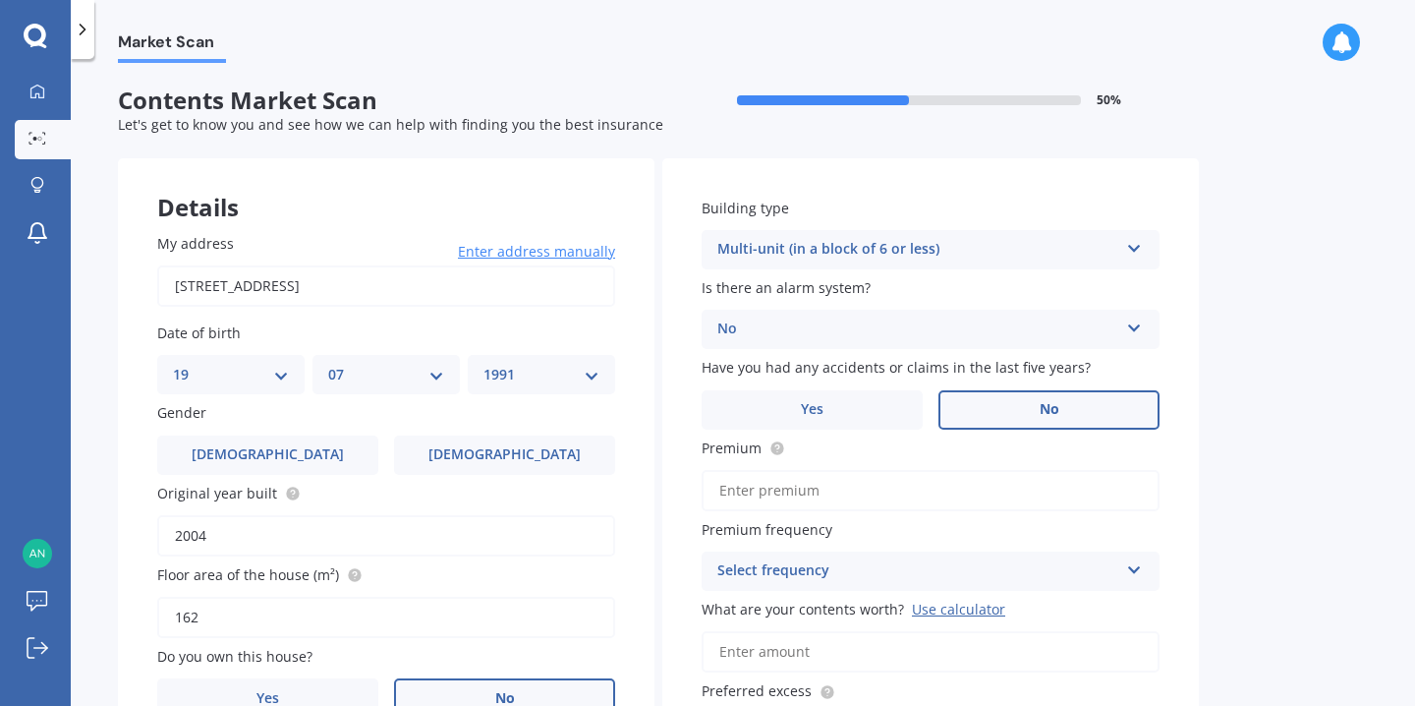
click at [963, 406] on label "No" at bounding box center [1049, 409] width 221 height 39
click at [0, 0] on input "No" at bounding box center [0, 0] width 0 height 0
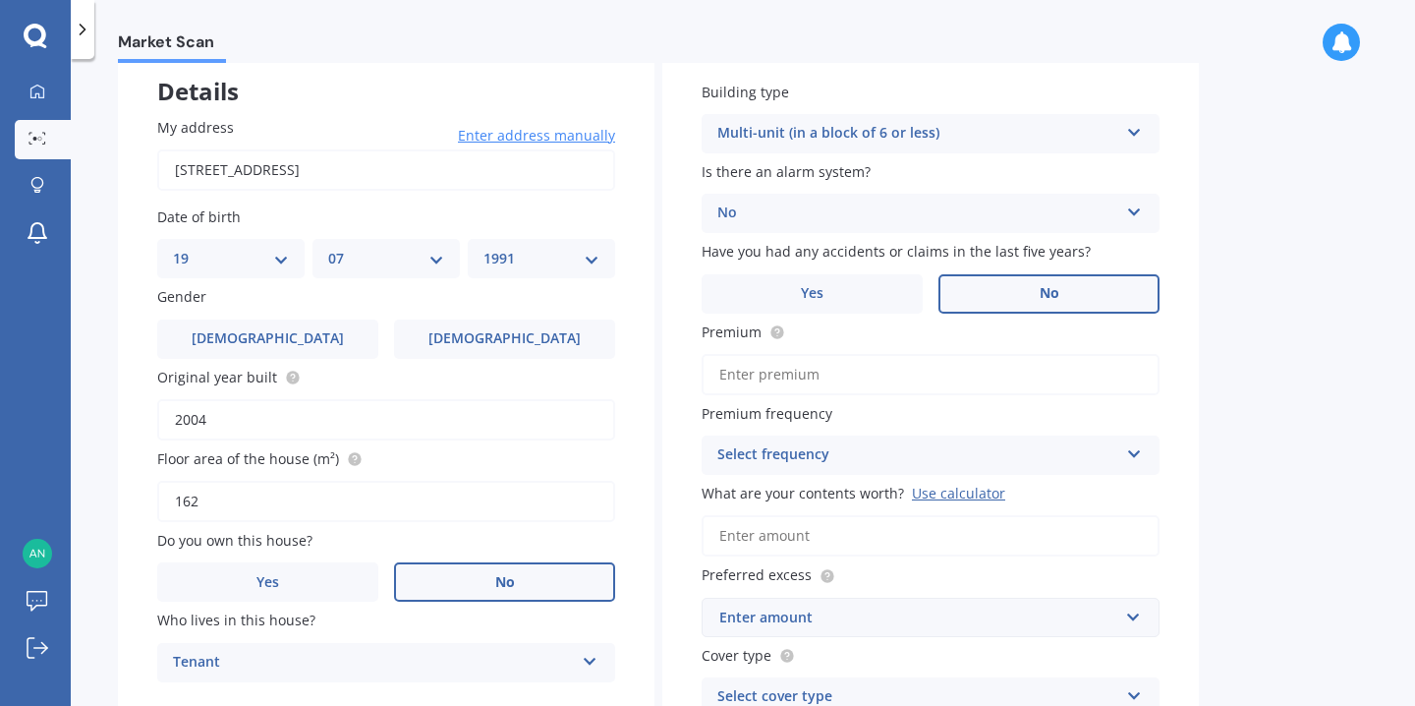
scroll to position [123, 0]
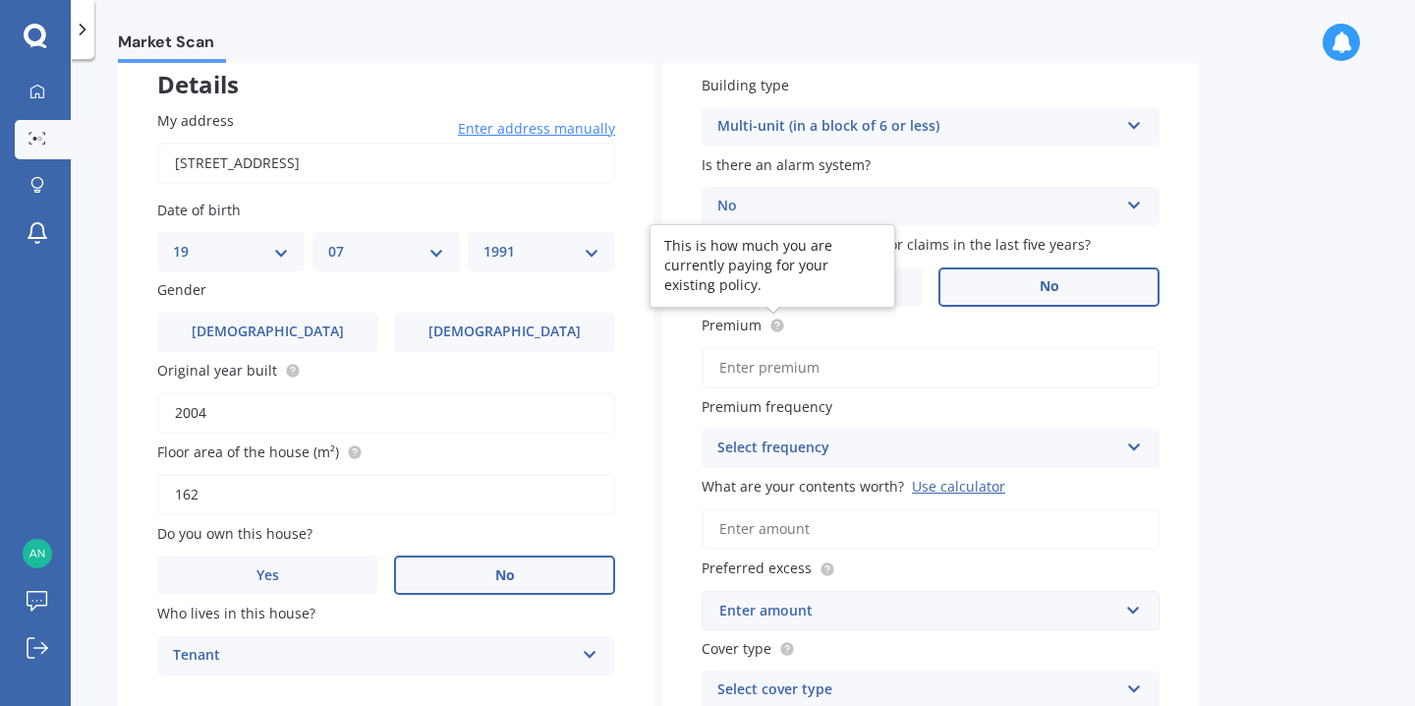
click at [776, 326] on circle at bounding box center [777, 324] width 13 height 13
click at [779, 375] on input "Premium" at bounding box center [931, 367] width 458 height 41
type input "$437.81"
click at [849, 454] on div "Select frequency" at bounding box center [917, 448] width 401 height 24
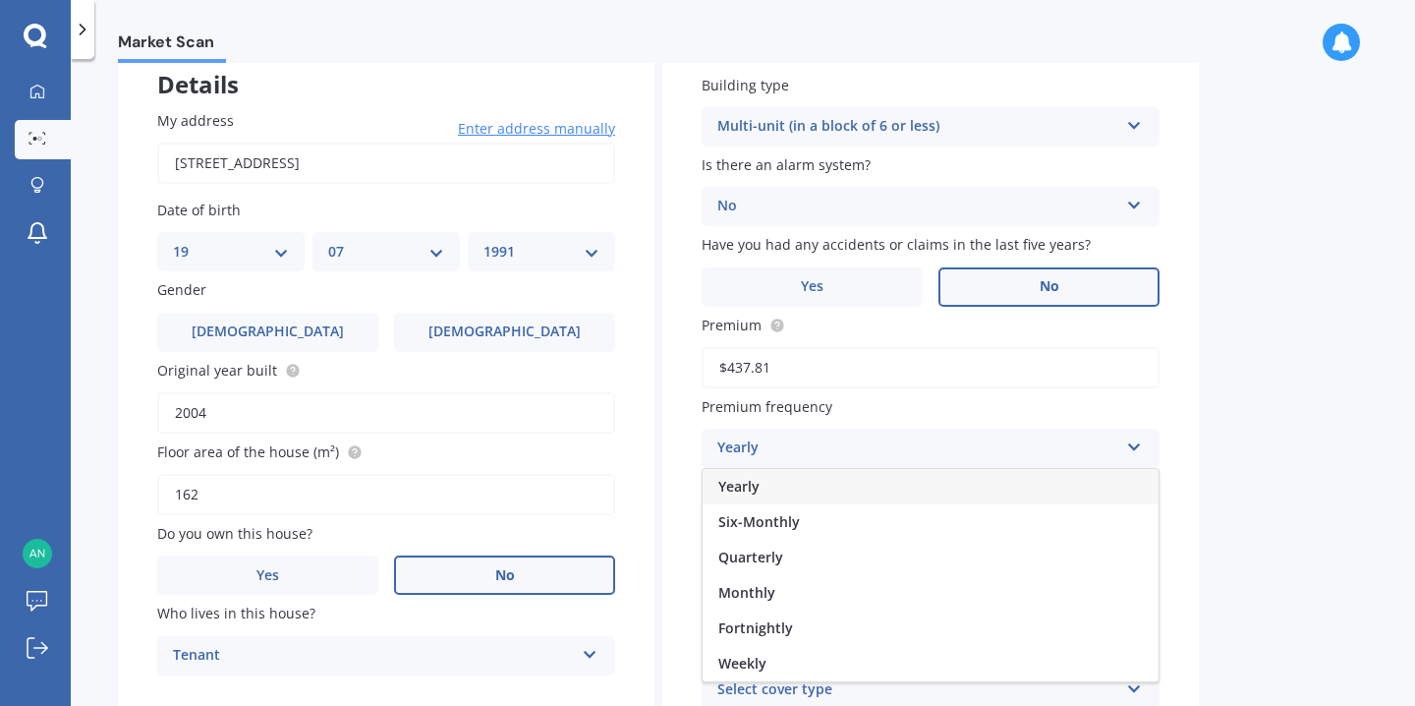
click at [773, 481] on div "Yearly" at bounding box center [931, 486] width 456 height 35
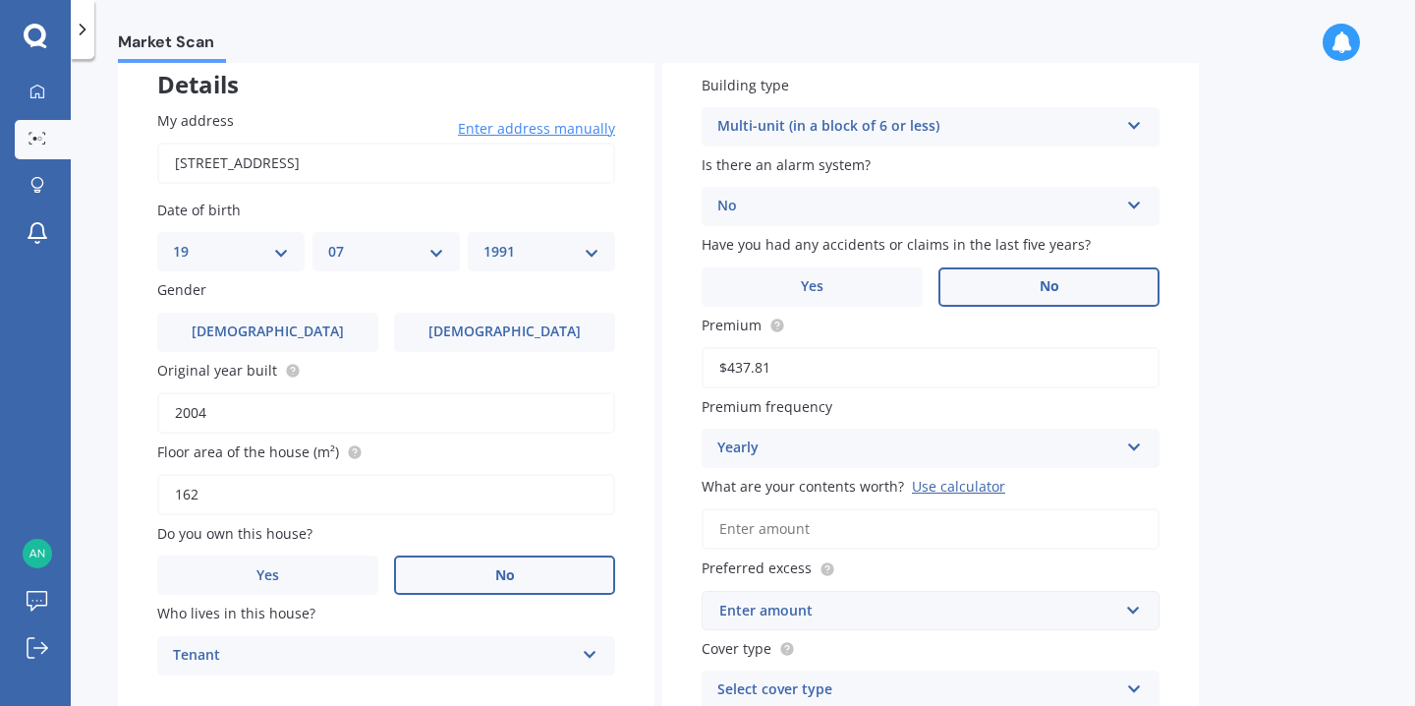
scroll to position [191, 0]
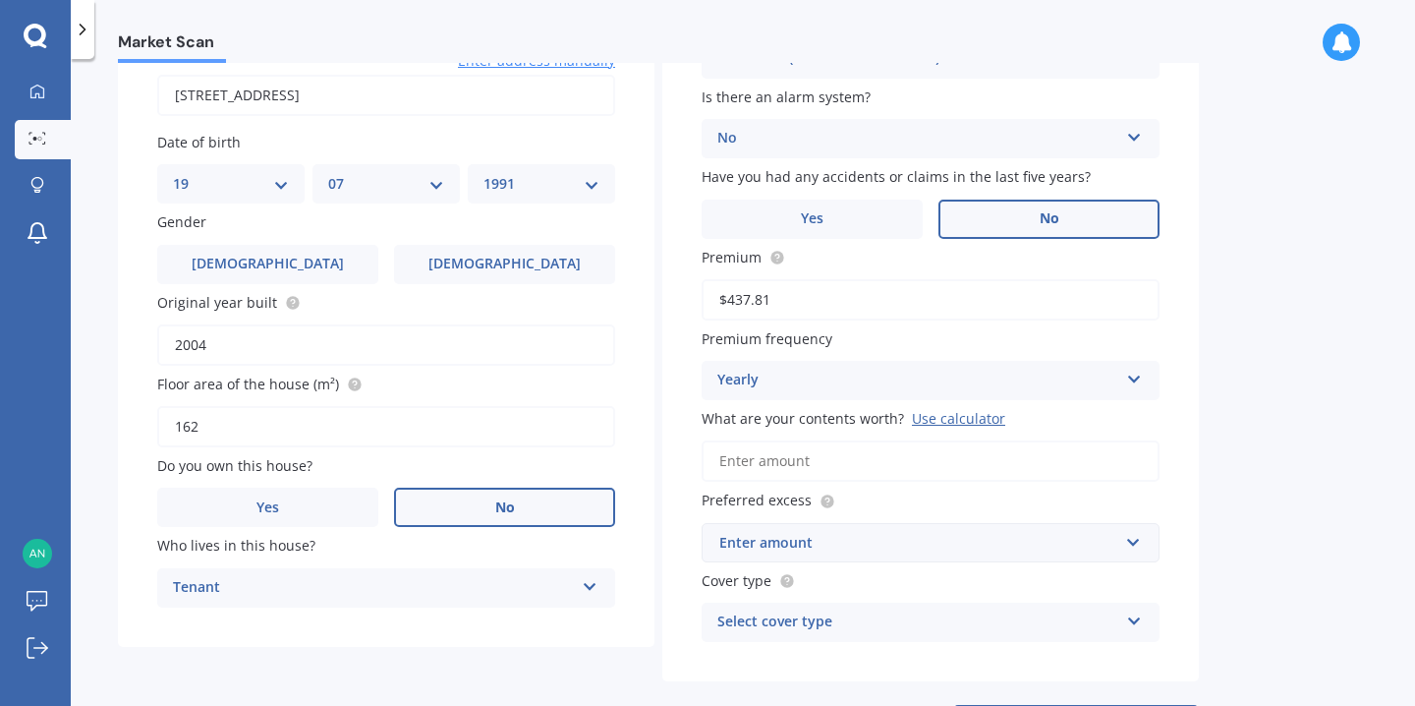
click at [804, 470] on input "What are your contents worth? Use calculator" at bounding box center [931, 460] width 458 height 41
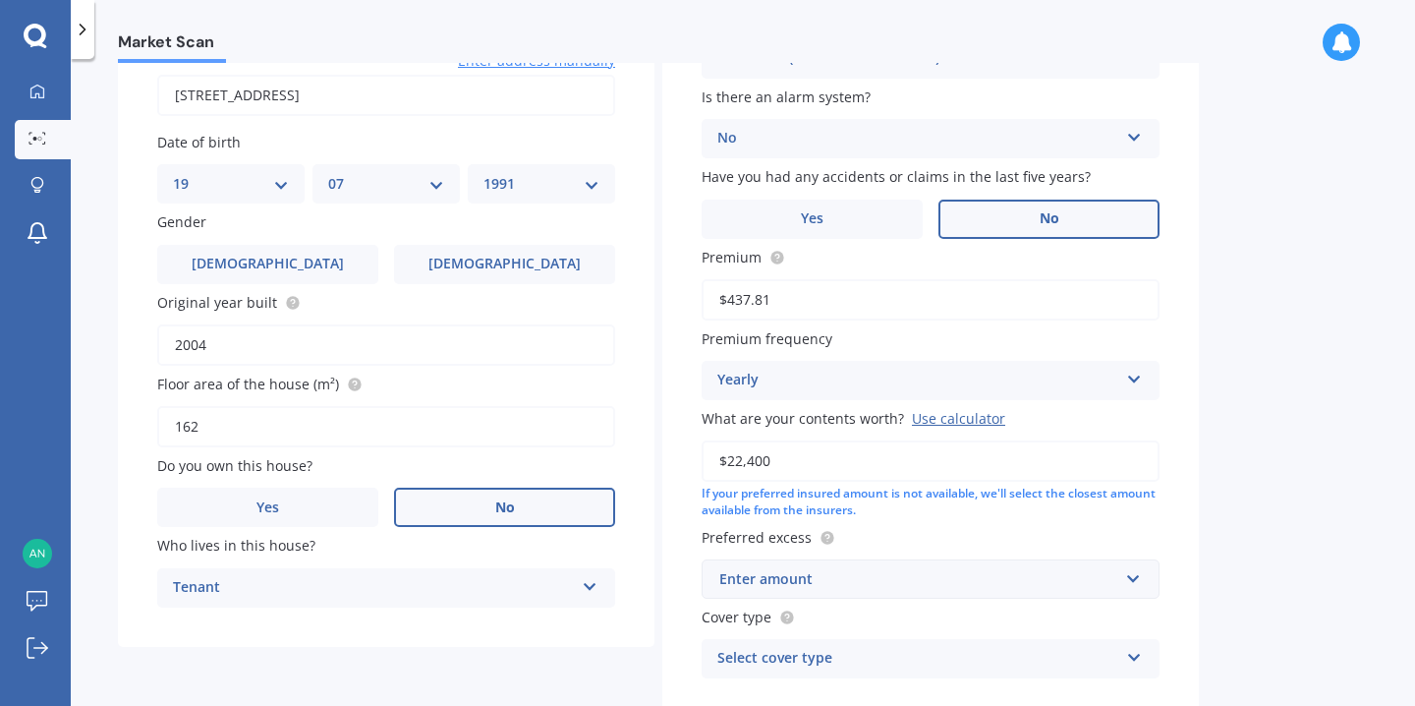
type input "$22,400"
click at [821, 582] on div "Enter amount" at bounding box center [918, 579] width 399 height 22
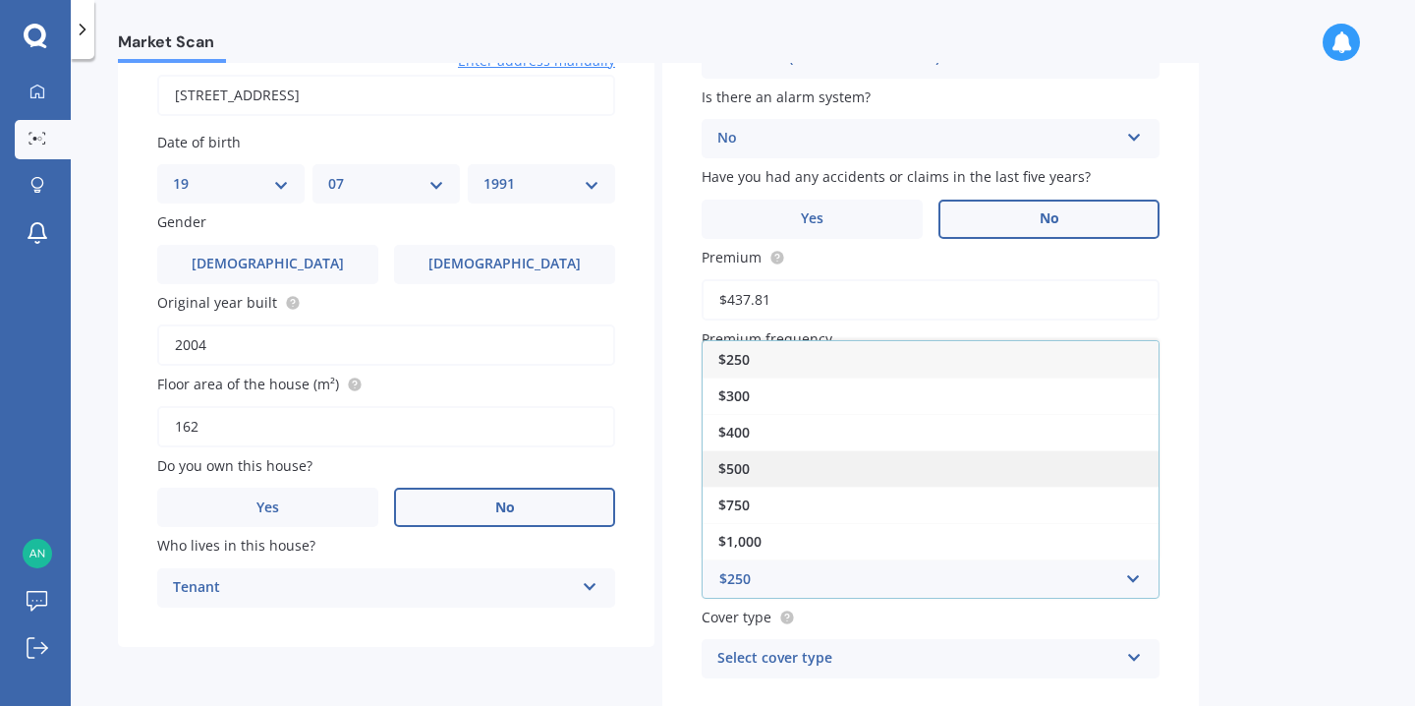
click at [773, 476] on div "$500" at bounding box center [931, 468] width 456 height 36
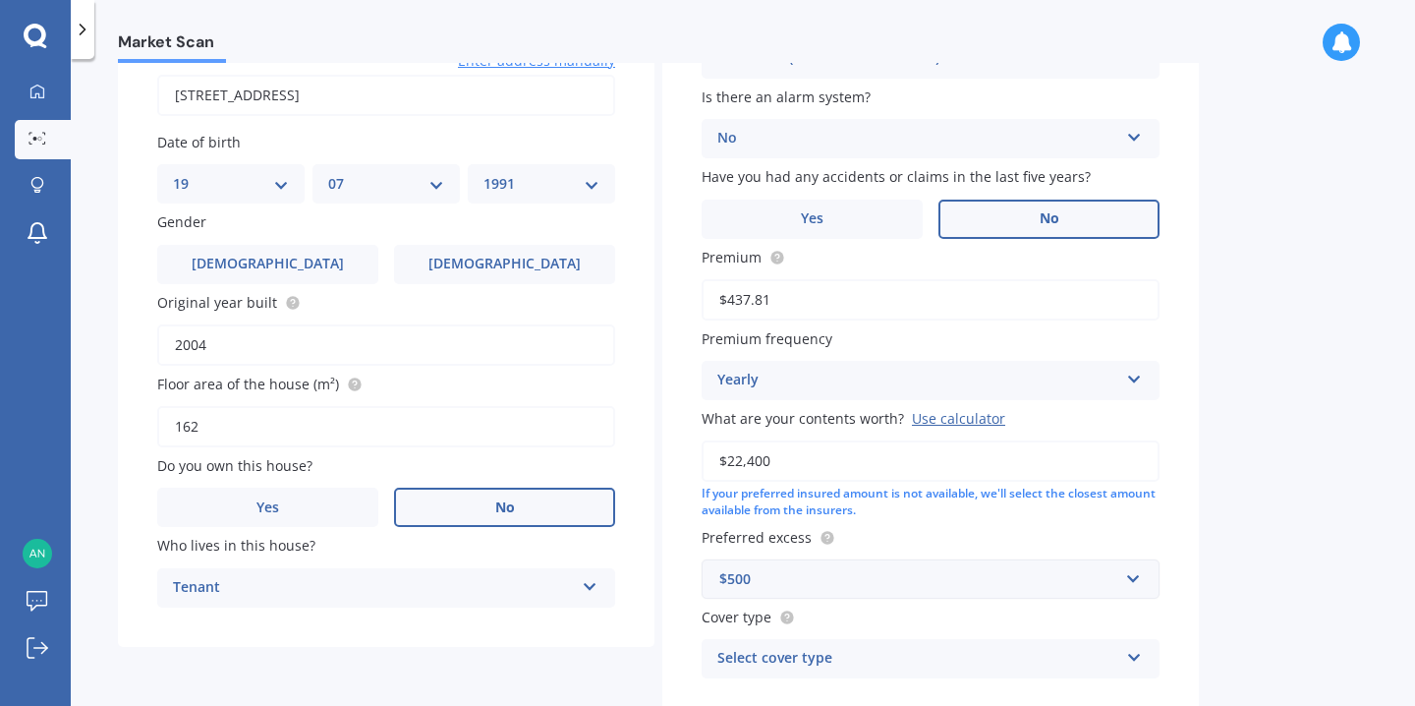
scroll to position [315, 0]
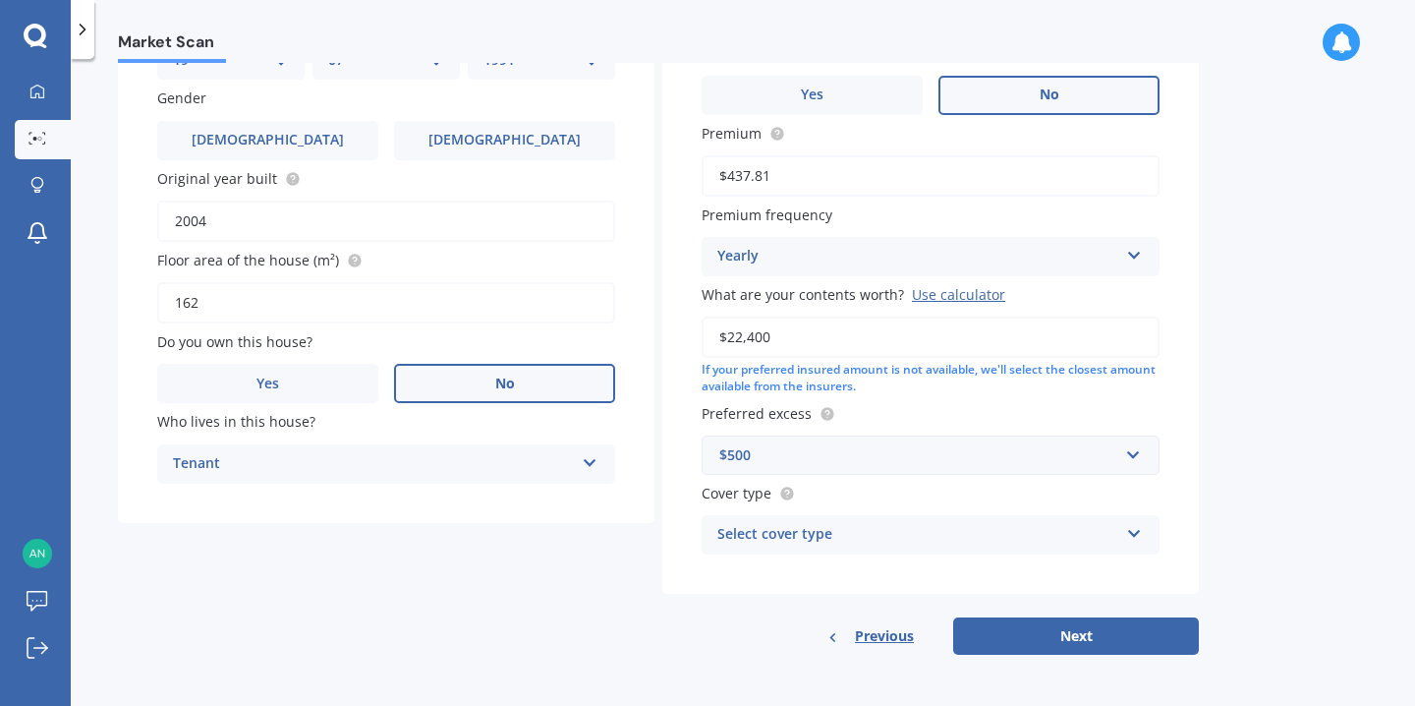
click at [837, 539] on div "Select cover type" at bounding box center [917, 535] width 401 height 24
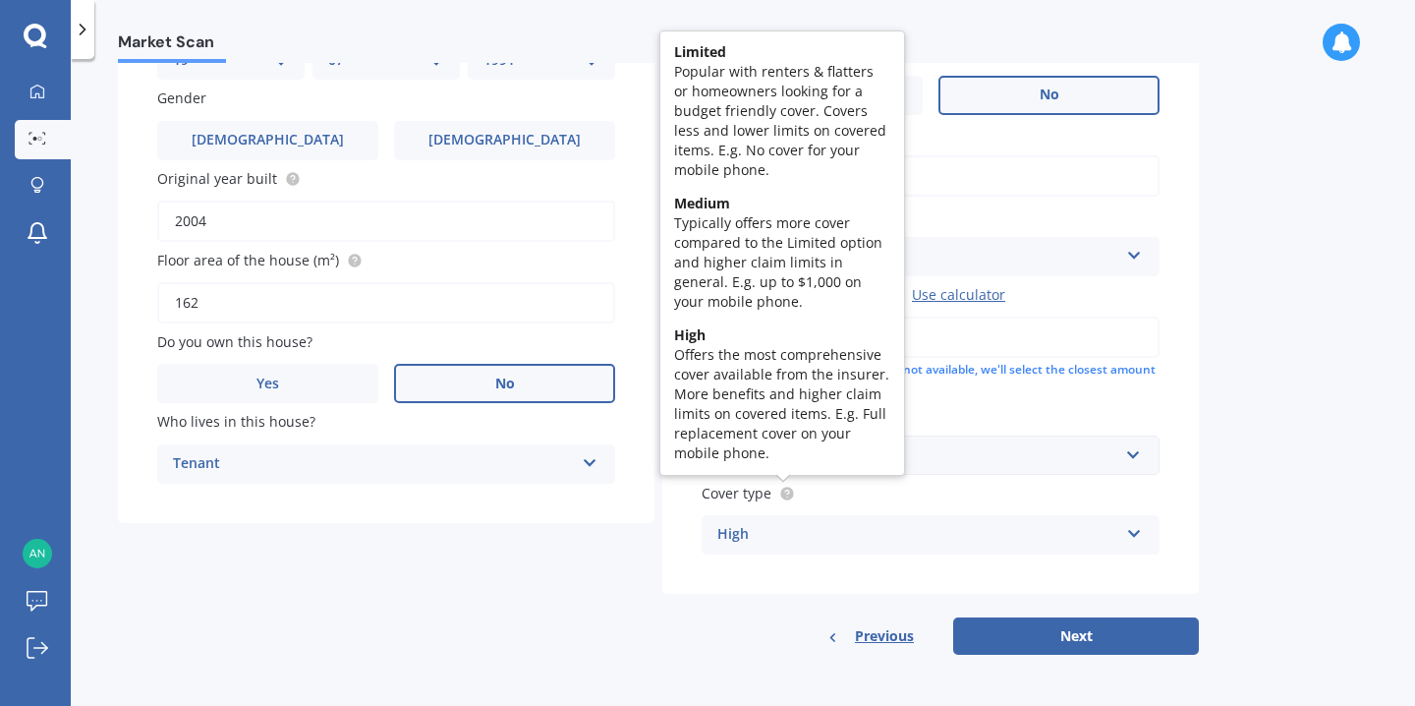
click at [780, 493] on circle at bounding box center [786, 494] width 13 height 13
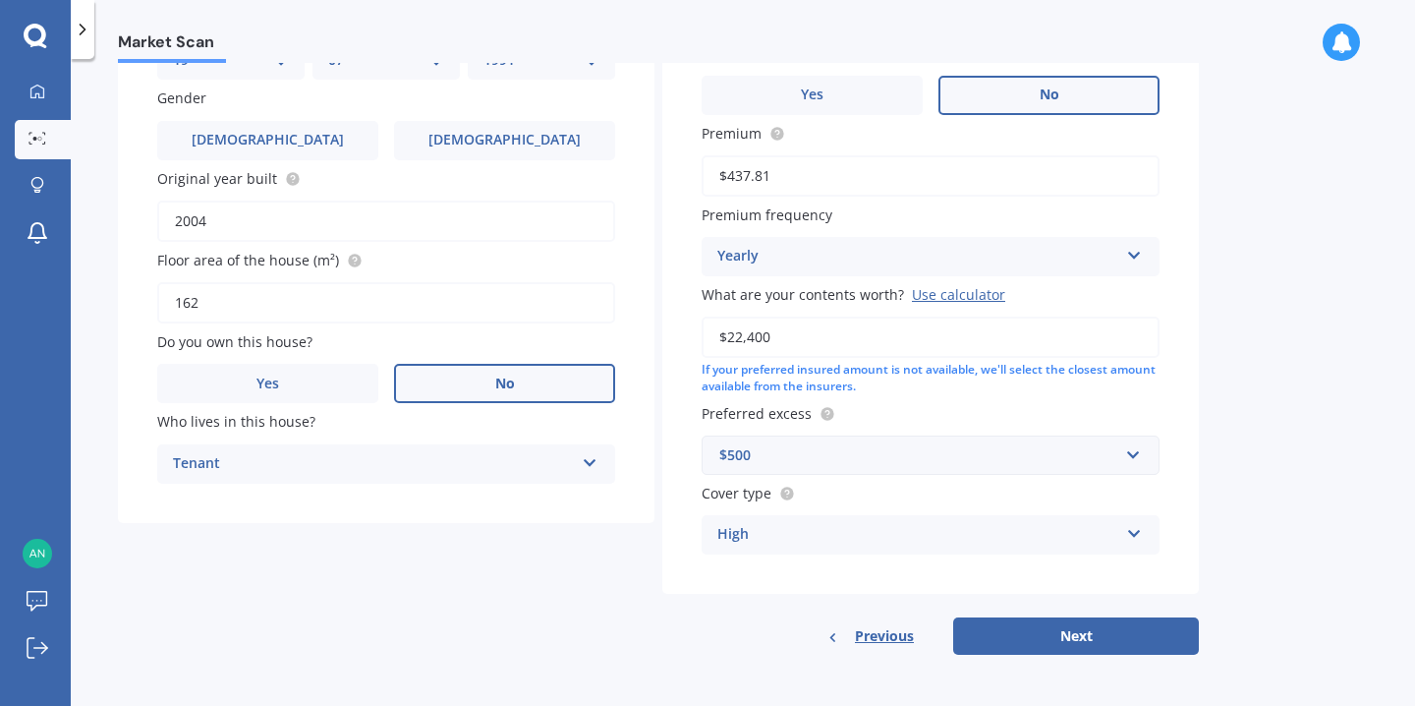
click at [806, 539] on div "High" at bounding box center [917, 535] width 401 height 24
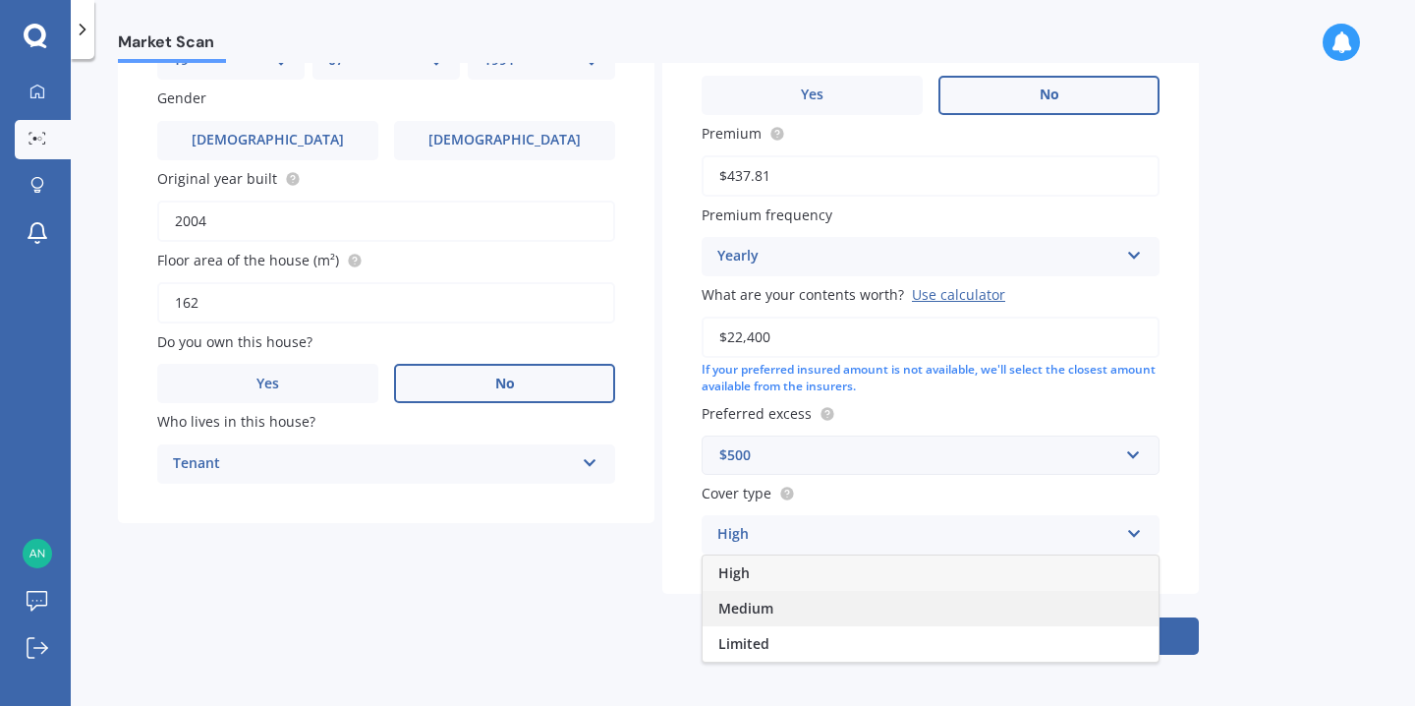
click at [812, 602] on div "Medium" at bounding box center [931, 608] width 456 height 35
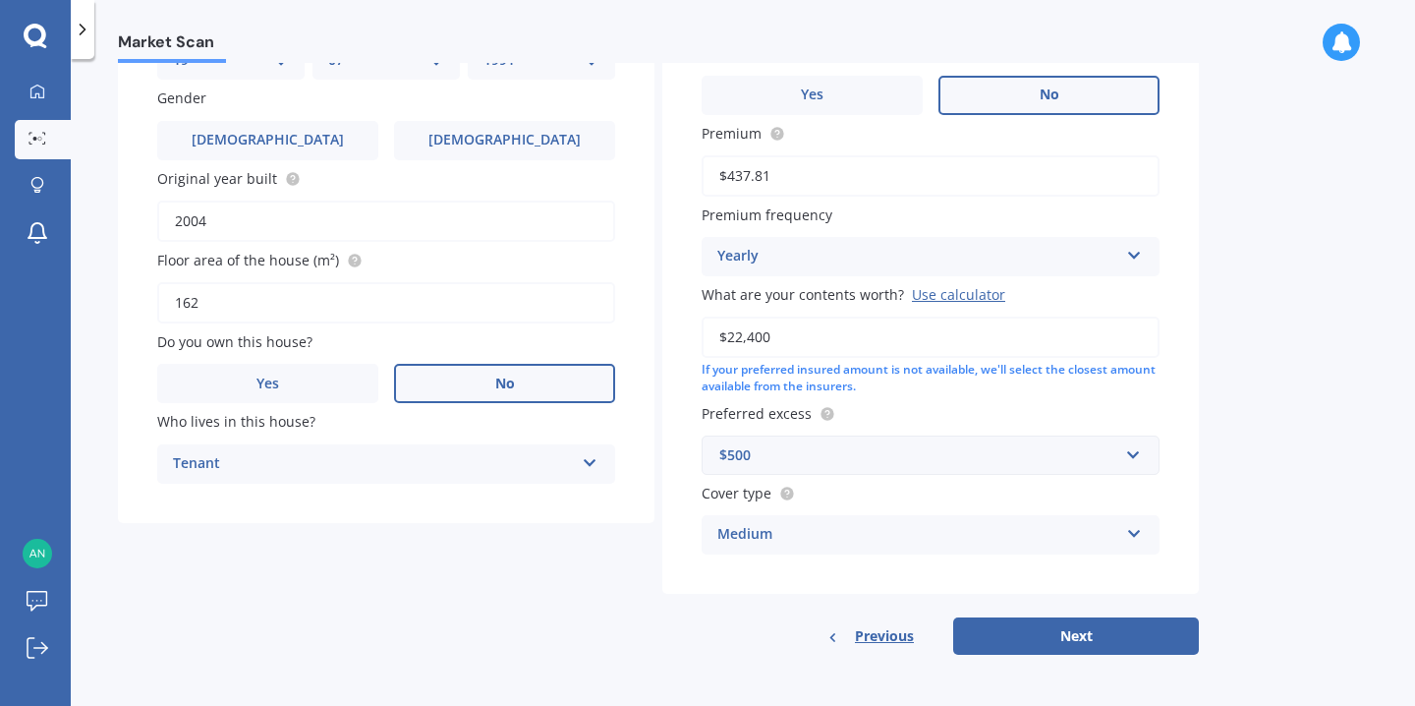
click at [844, 534] on div "Medium" at bounding box center [917, 535] width 401 height 24
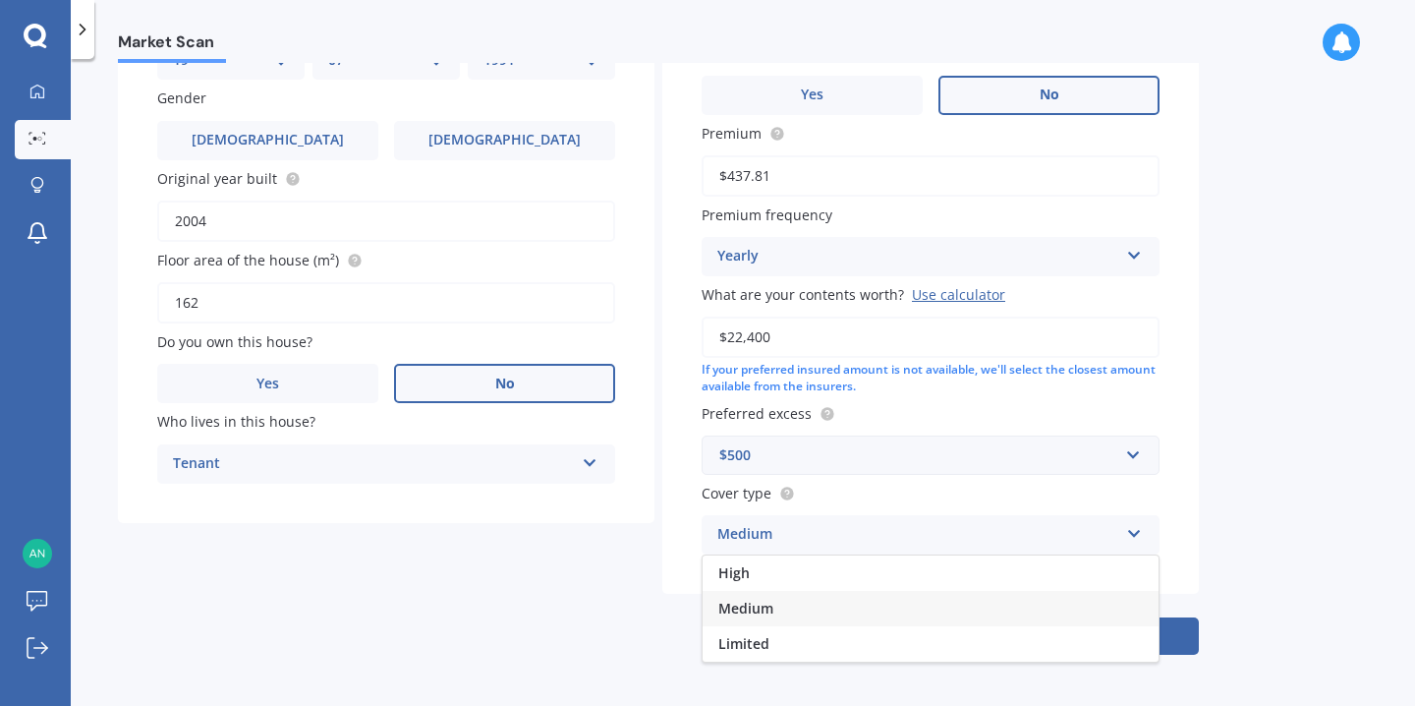
click at [781, 620] on div "Medium" at bounding box center [931, 608] width 456 height 35
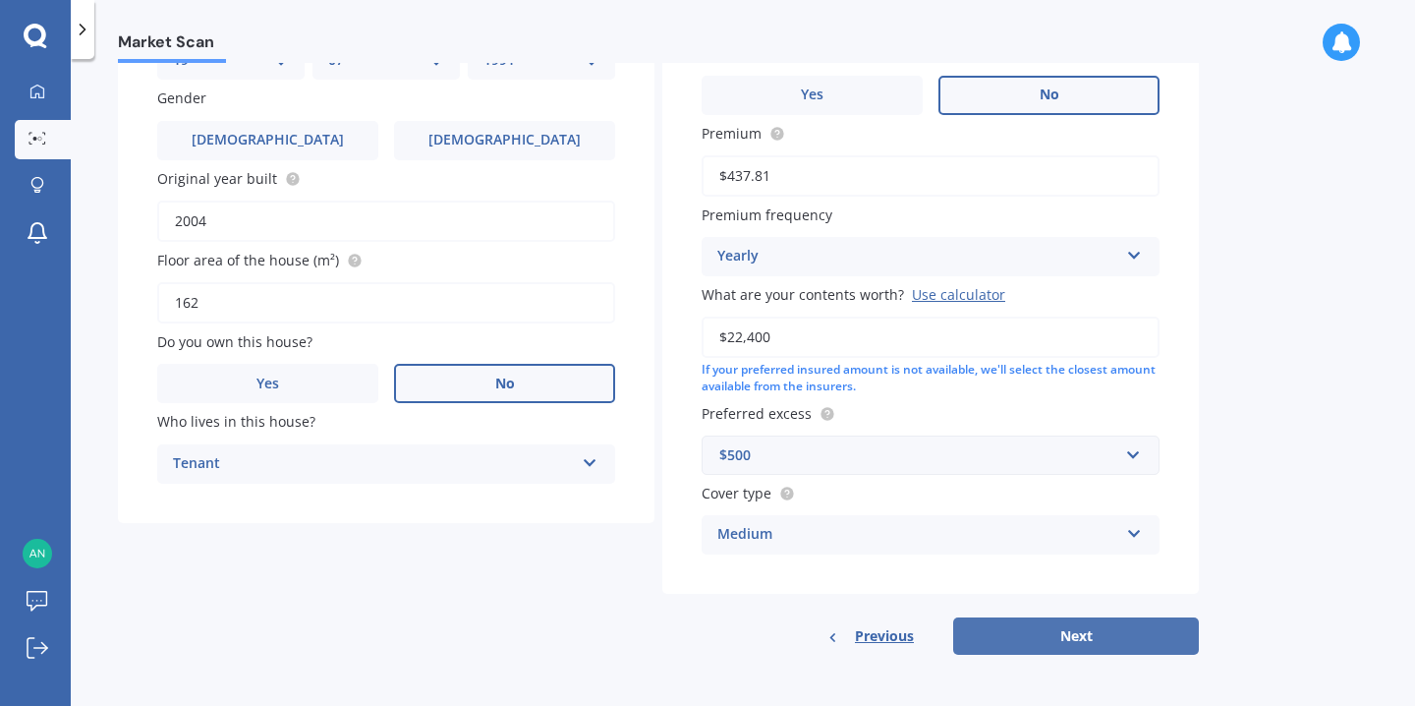
click at [1126, 644] on button "Next" at bounding box center [1076, 635] width 246 height 37
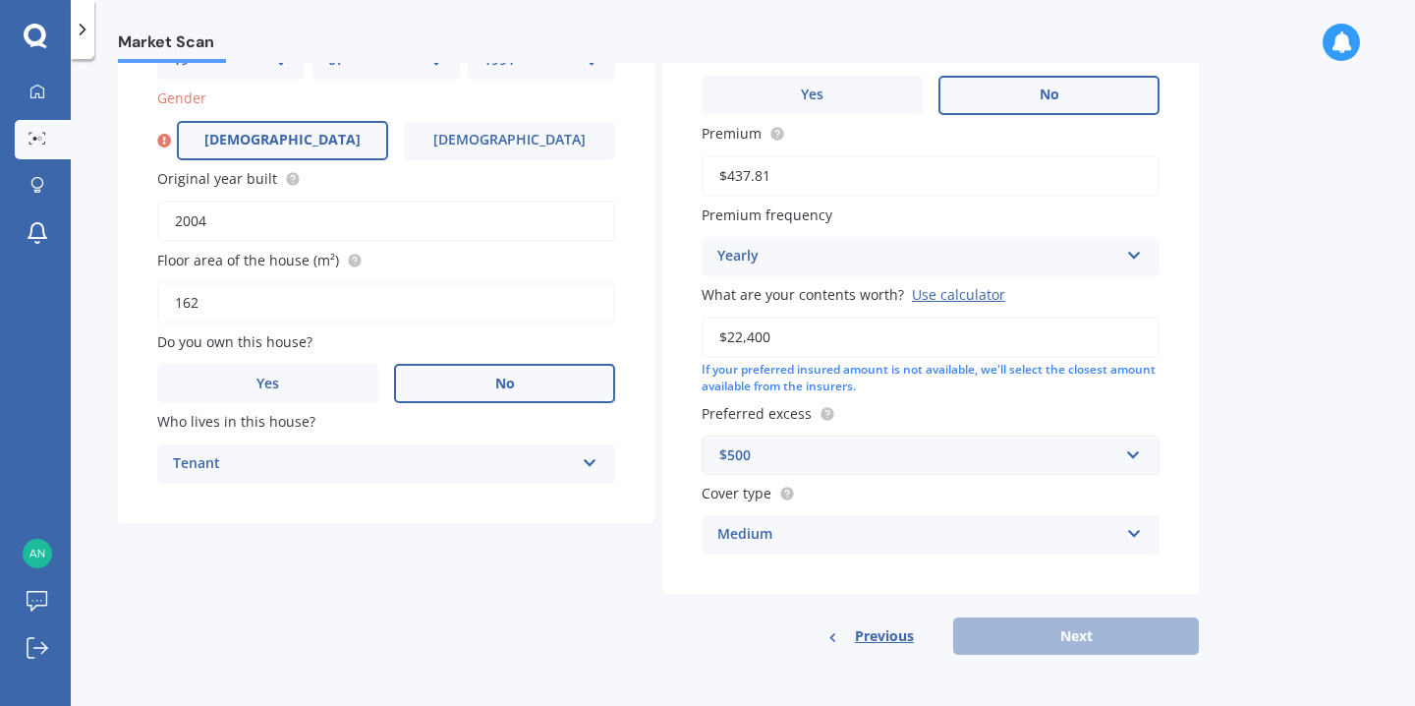
click at [251, 143] on label "[DEMOGRAPHIC_DATA]" at bounding box center [282, 140] width 211 height 39
click at [0, 0] on input "[DEMOGRAPHIC_DATA]" at bounding box center [0, 0] width 0 height 0
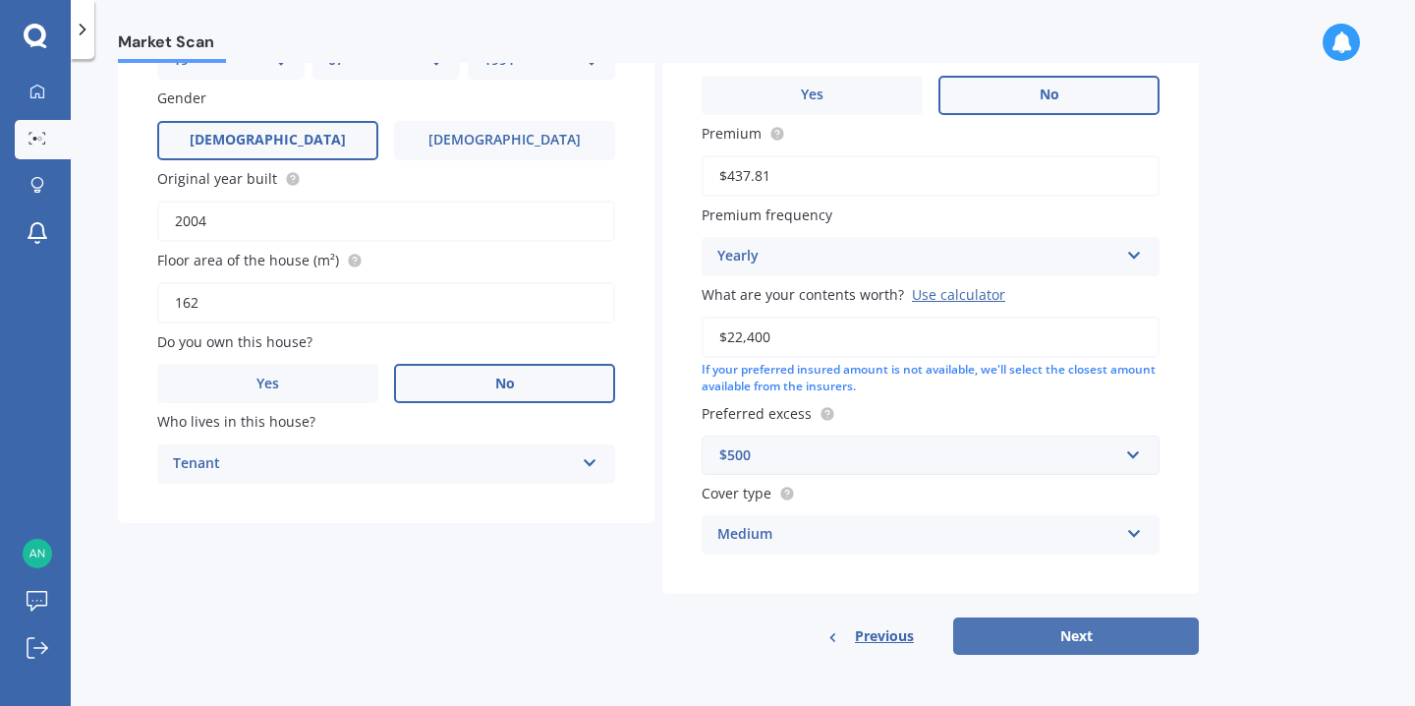
click at [1121, 635] on button "Next" at bounding box center [1076, 635] width 246 height 37
select select "19"
select select "07"
select select "1991"
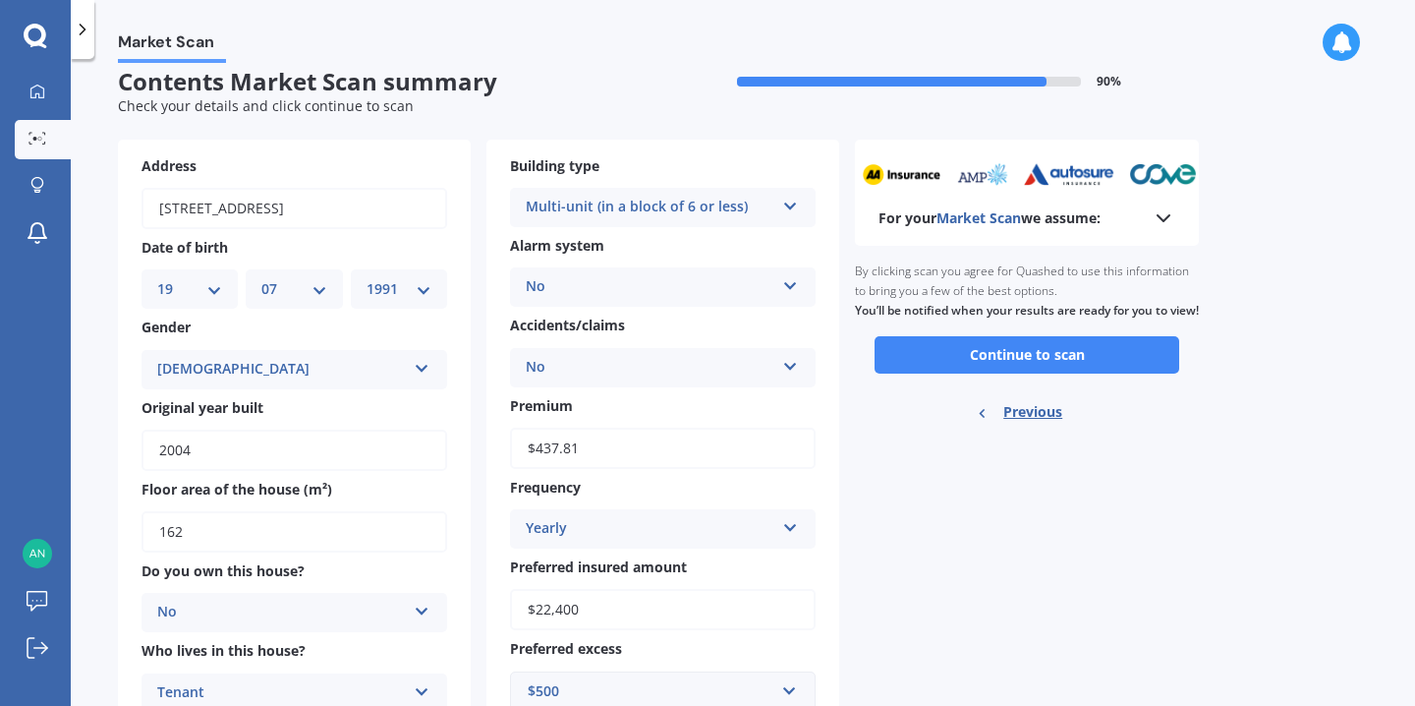
scroll to position [0, 0]
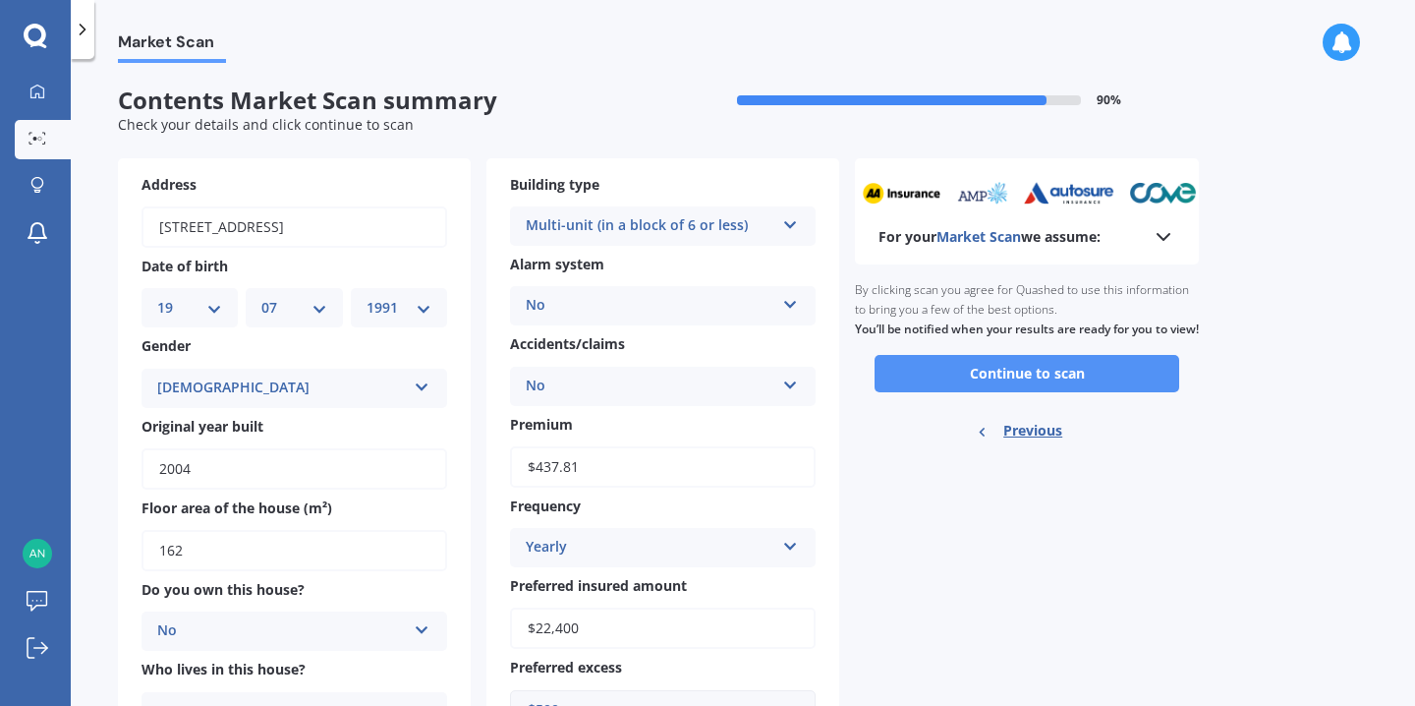
click at [1107, 392] on button "Continue to scan" at bounding box center [1027, 373] width 305 height 37
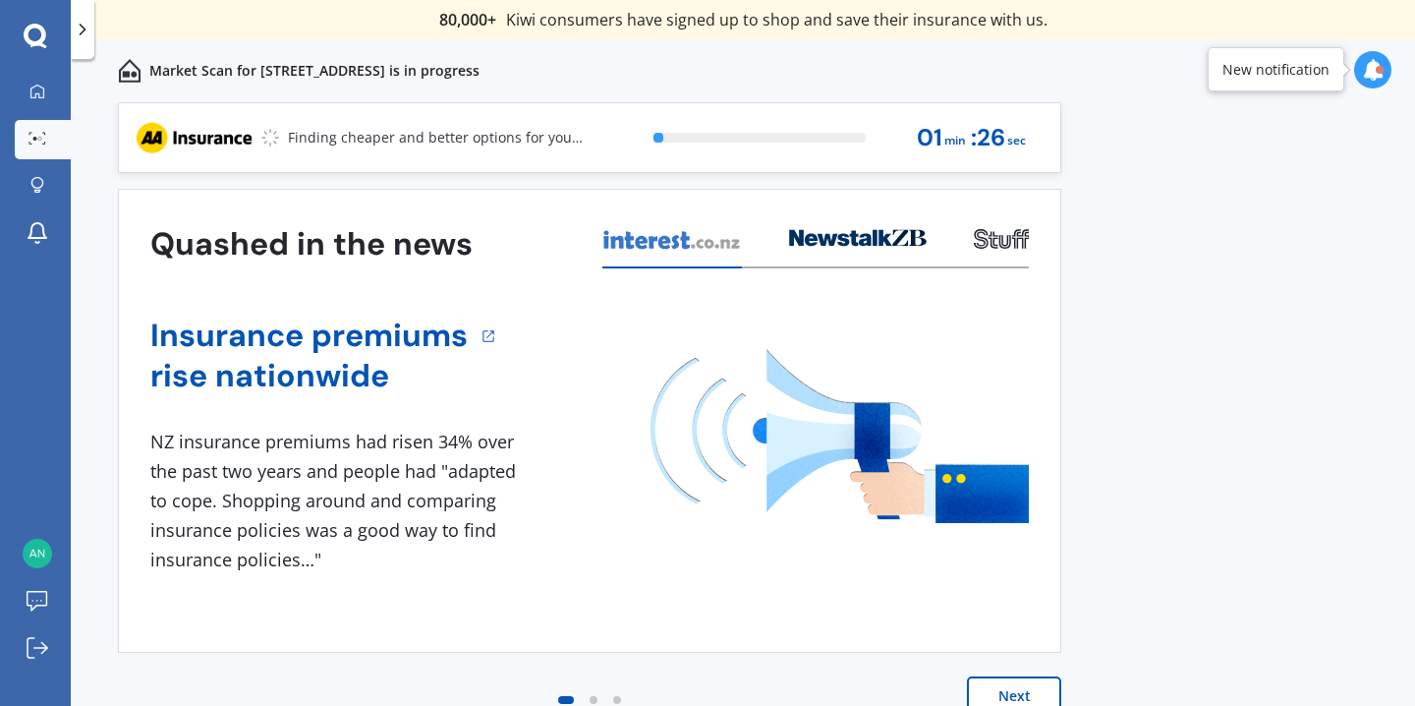
scroll to position [6, 0]
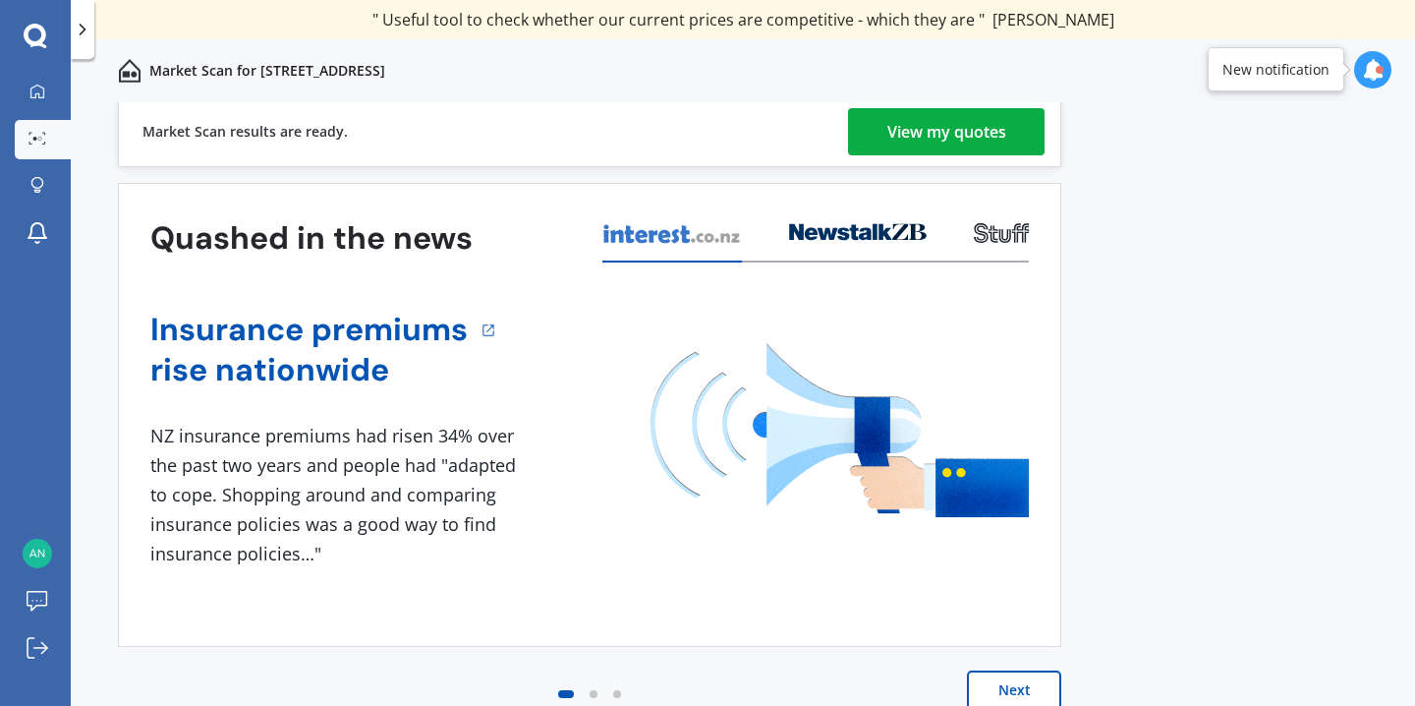
click at [937, 136] on div "View my quotes" at bounding box center [947, 131] width 119 height 47
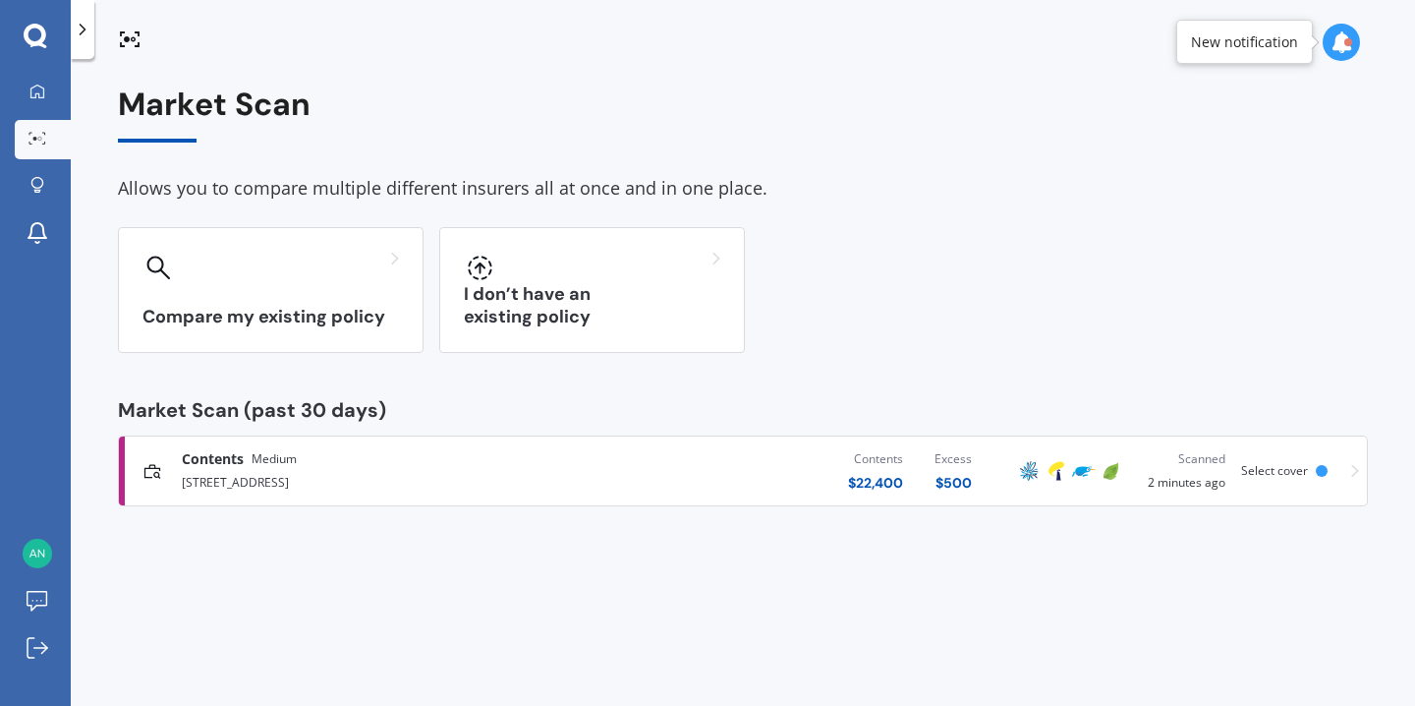
click at [472, 488] on div "[STREET_ADDRESS]" at bounding box center [373, 481] width 383 height 24
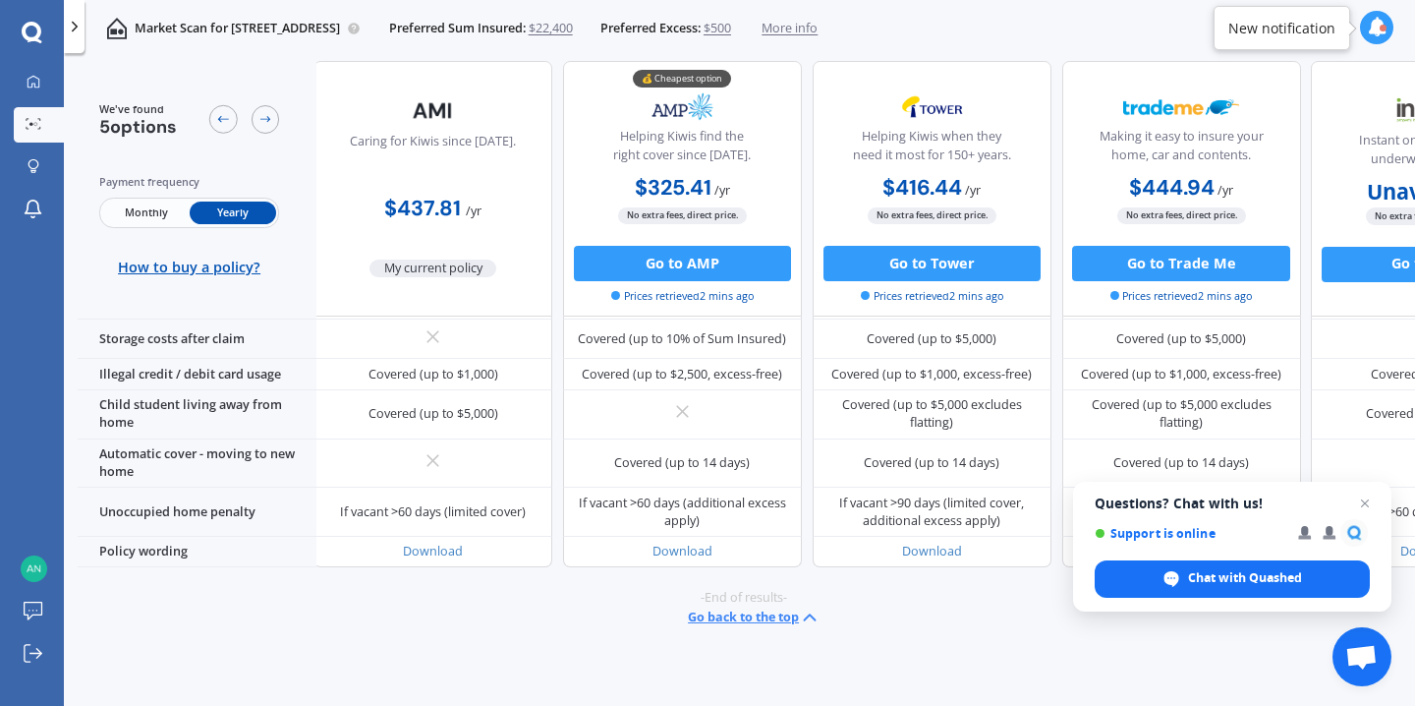
scroll to position [0, 3]
